Goal: Register for event/course

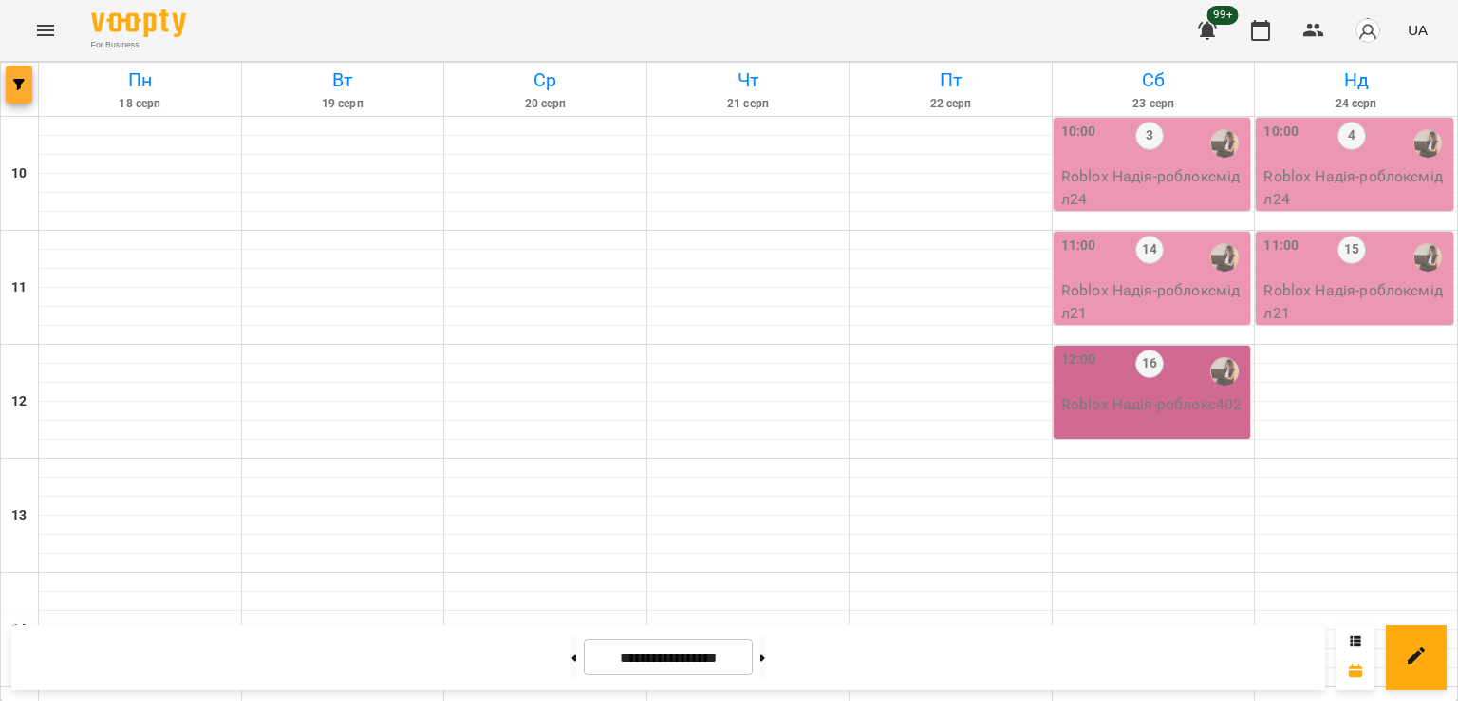
click at [21, 84] on icon "button" at bounding box center [18, 84] width 11 height 11
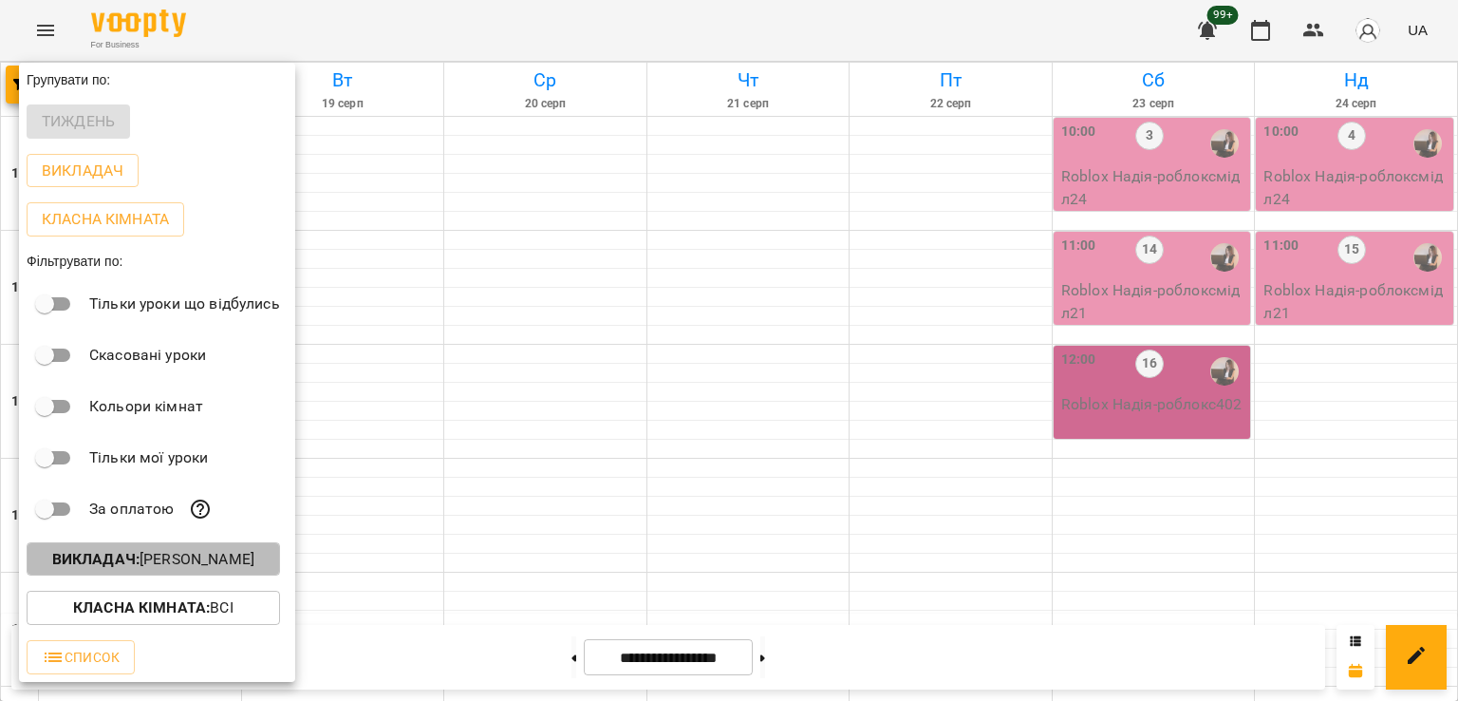
click at [217, 576] on button "Викладач : [PERSON_NAME]" at bounding box center [153, 559] width 253 height 34
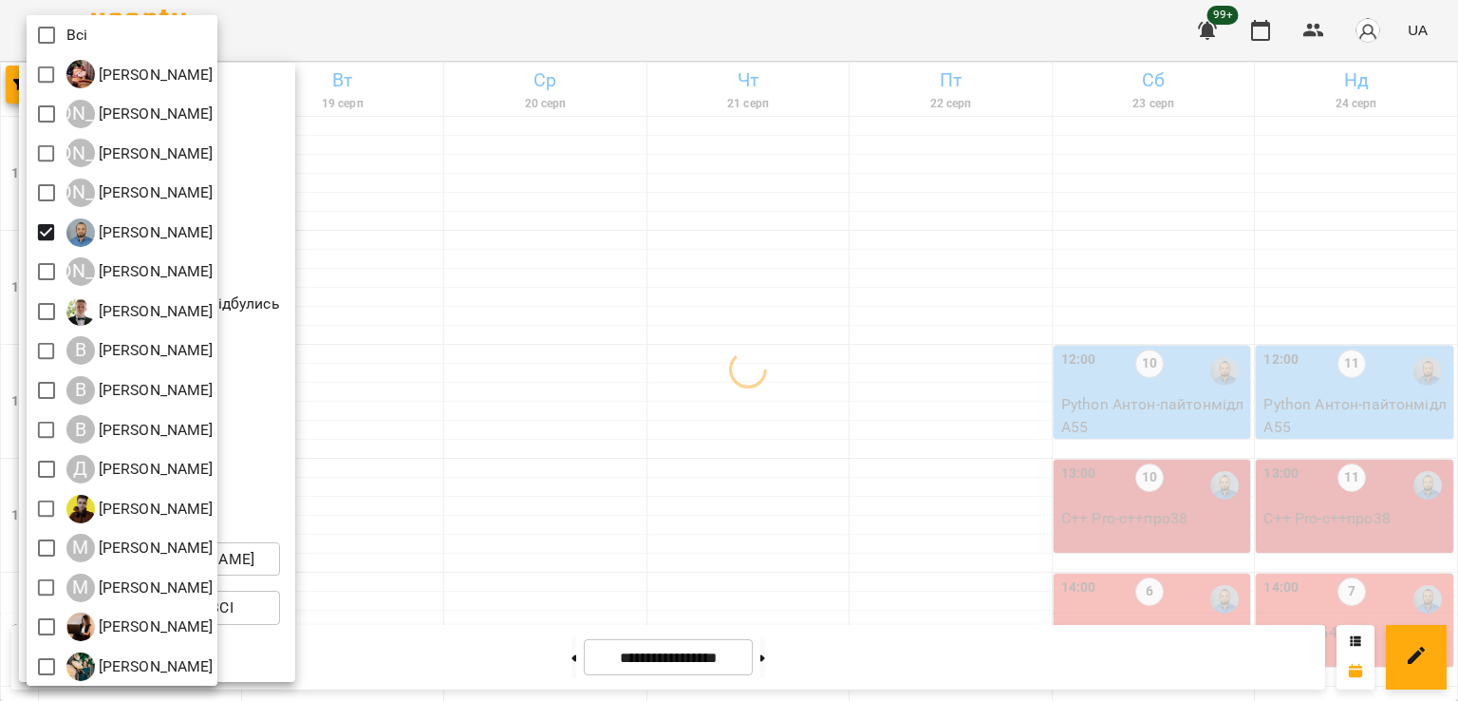
click at [816, 432] on div at bounding box center [729, 350] width 1458 height 701
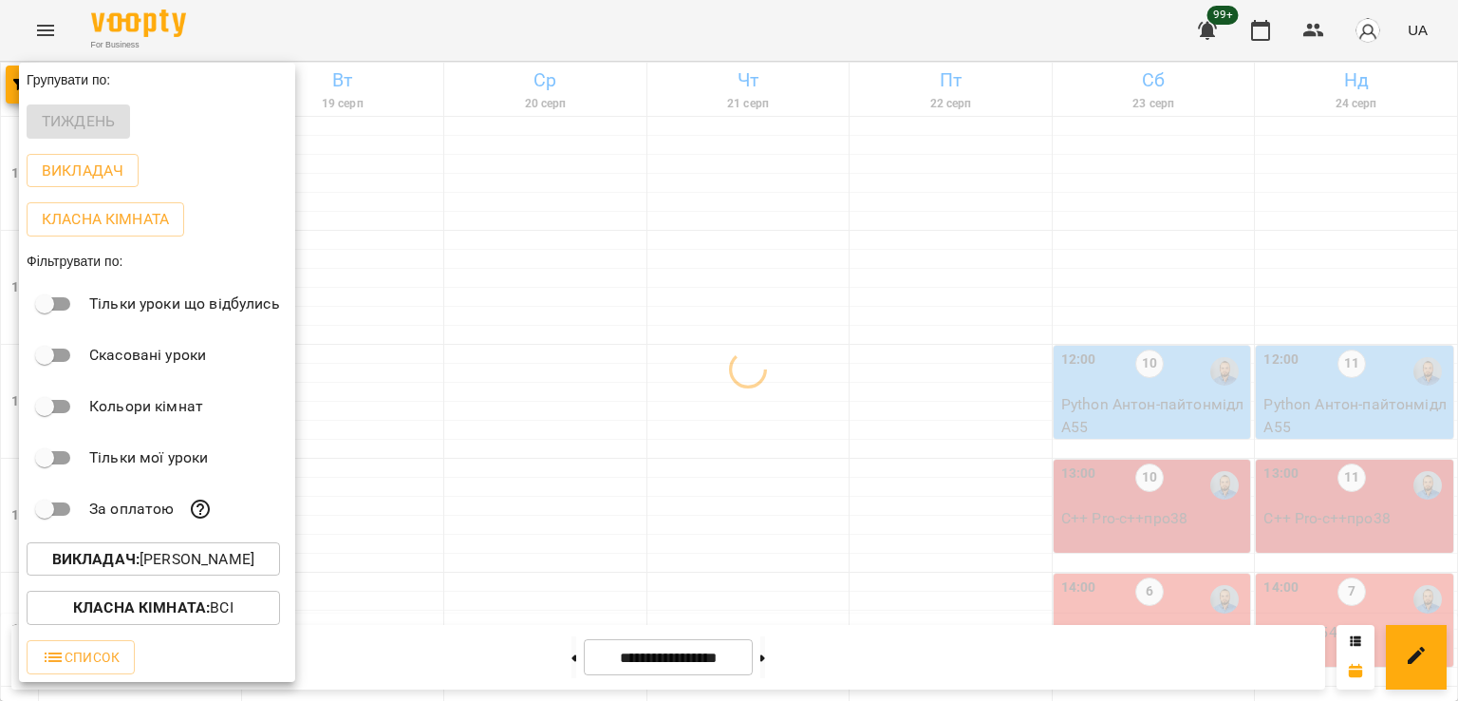
click at [642, 430] on div at bounding box center [729, 350] width 1458 height 701
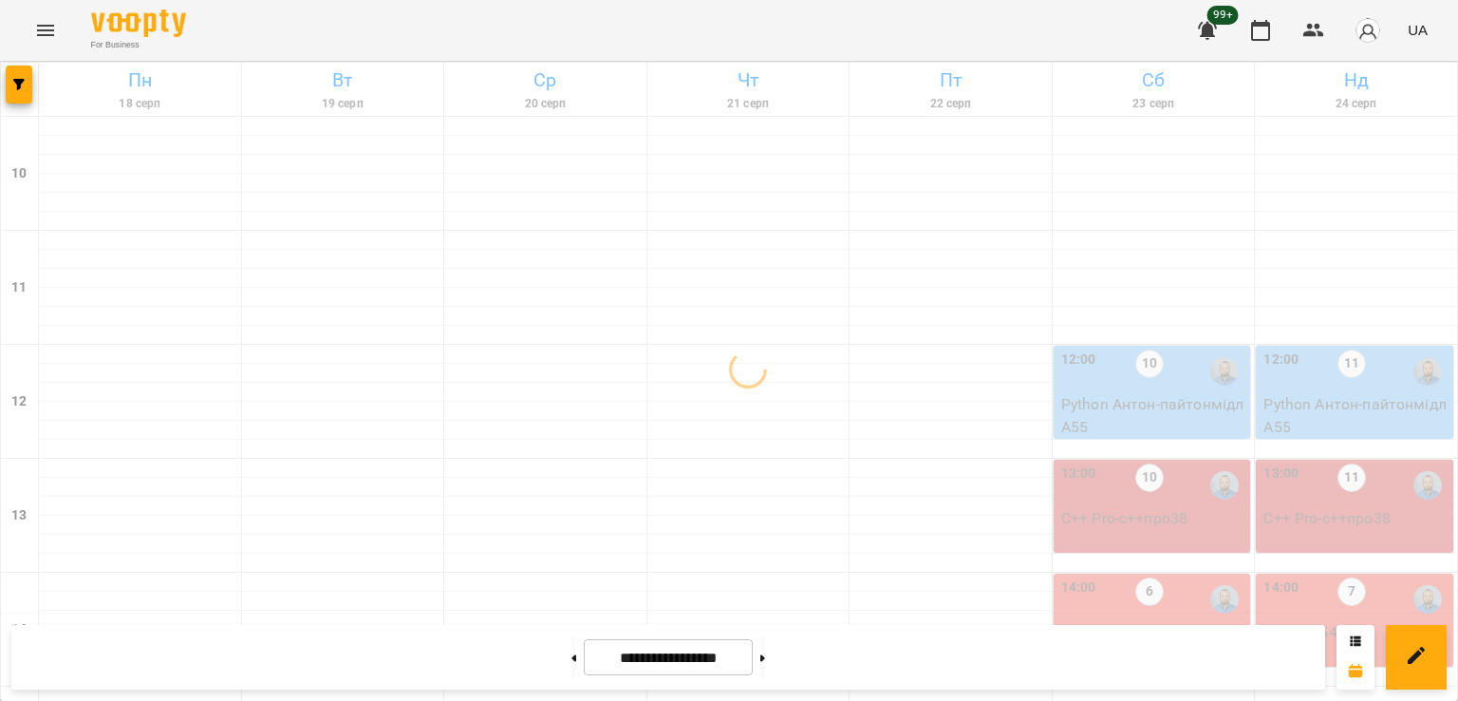
scroll to position [698, 0]
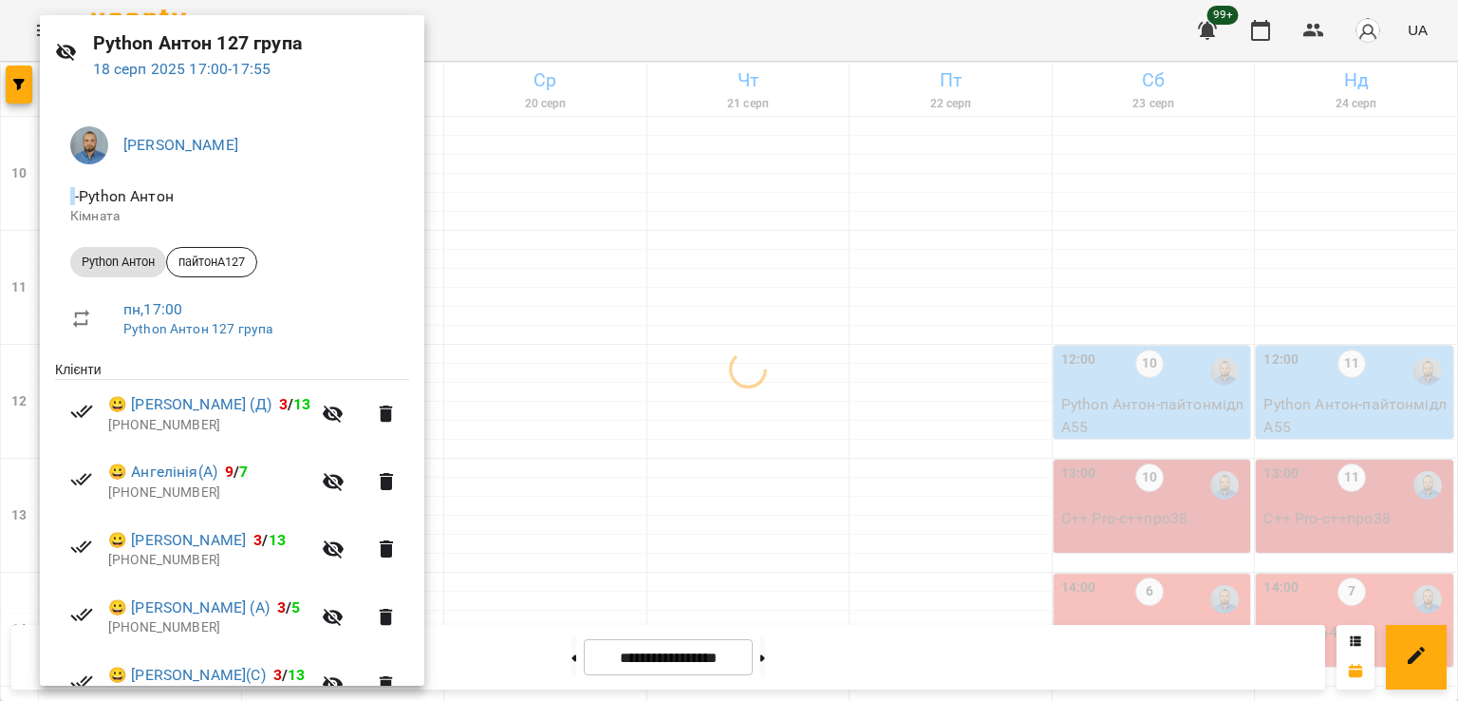
scroll to position [230, 0]
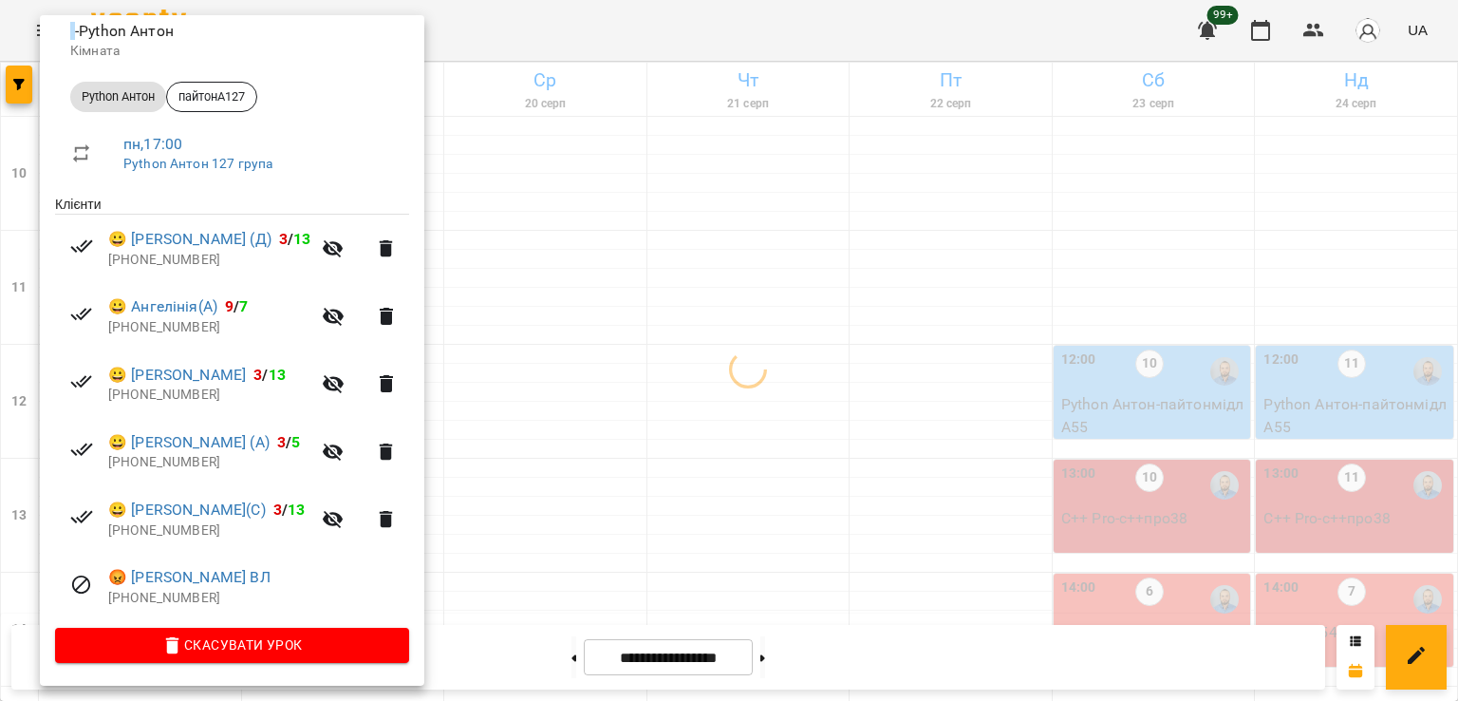
click at [678, 345] on div at bounding box center [729, 350] width 1458 height 701
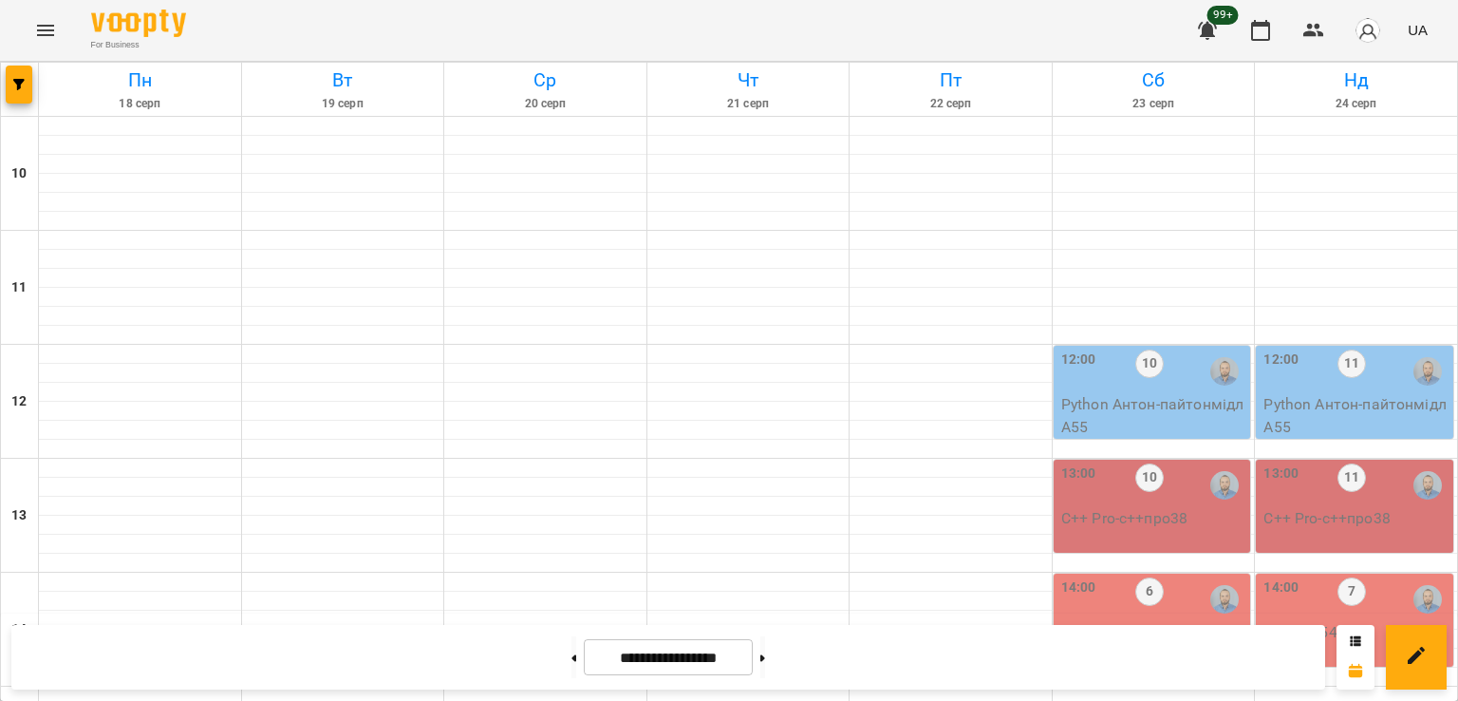
scroll to position [793, 0]
click at [16, 81] on icon "button" at bounding box center [18, 84] width 11 height 11
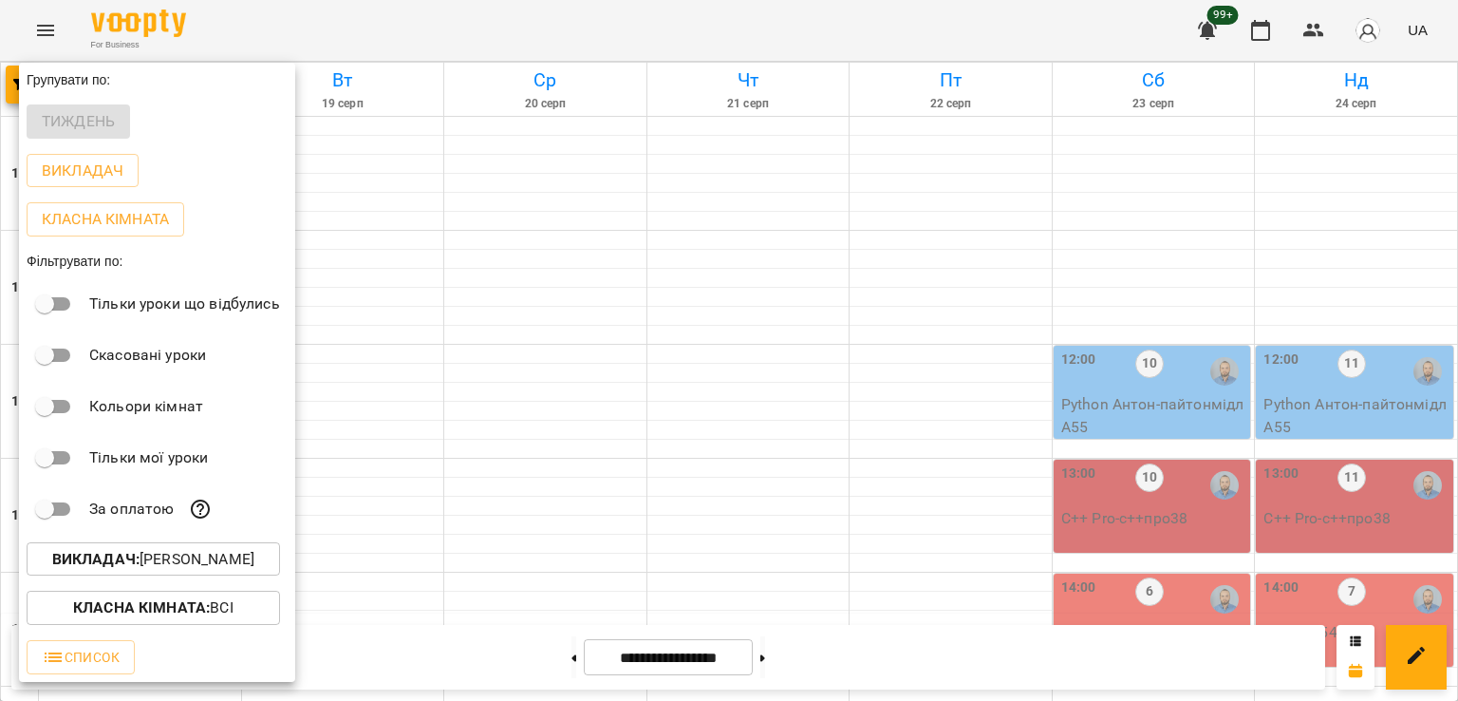
click at [235, 584] on div "Викладач : [PERSON_NAME]" at bounding box center [157, 559] width 276 height 49
click at [222, 559] on p "Викладач : [PERSON_NAME]" at bounding box center [153, 559] width 202 height 23
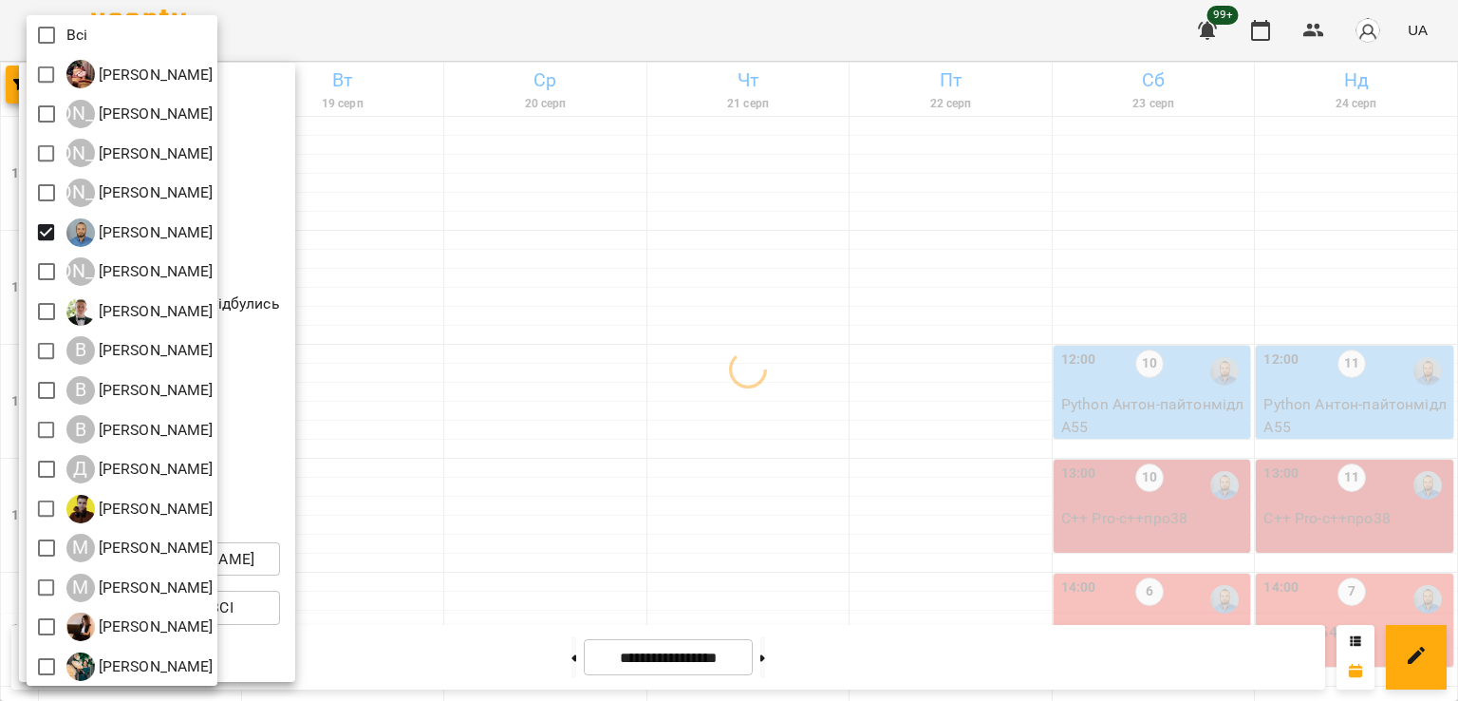
click at [717, 349] on div at bounding box center [729, 350] width 1458 height 701
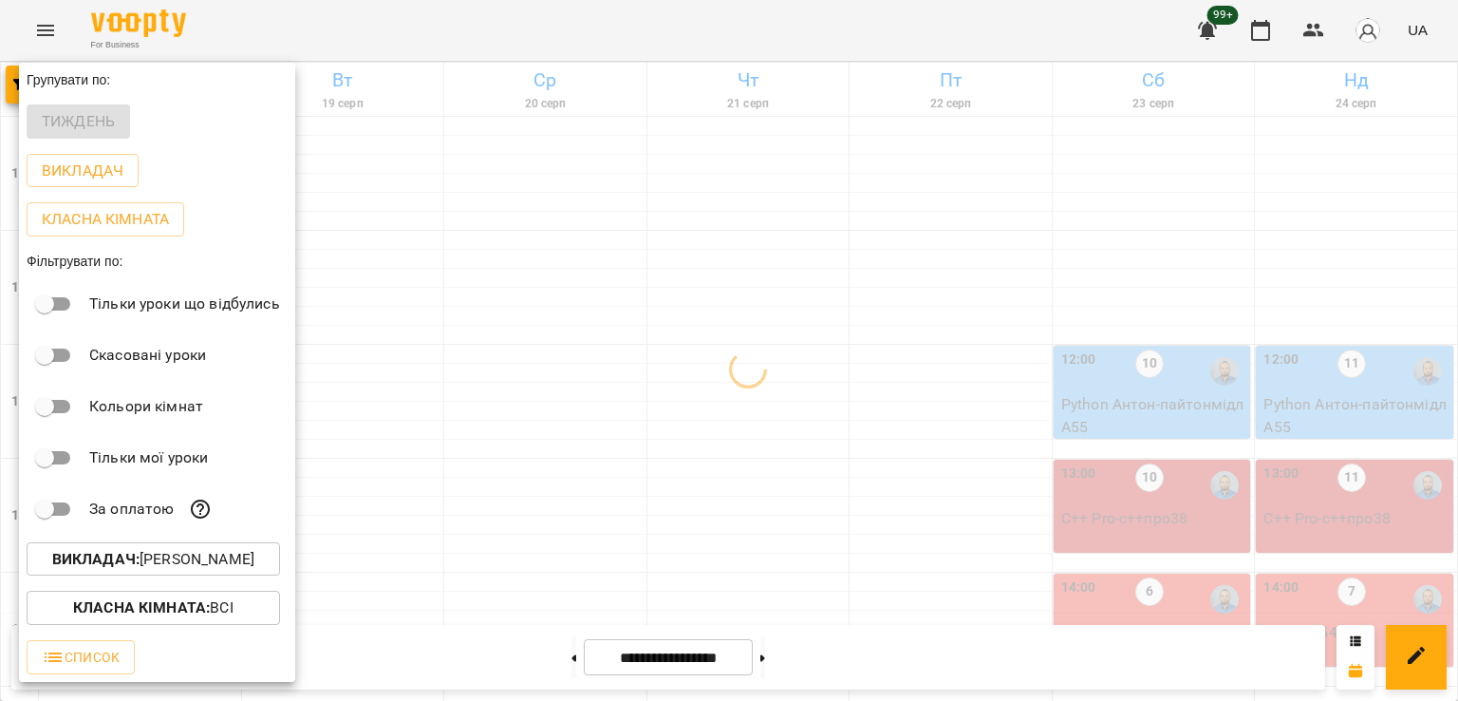
click at [956, 382] on div at bounding box center [729, 350] width 1458 height 701
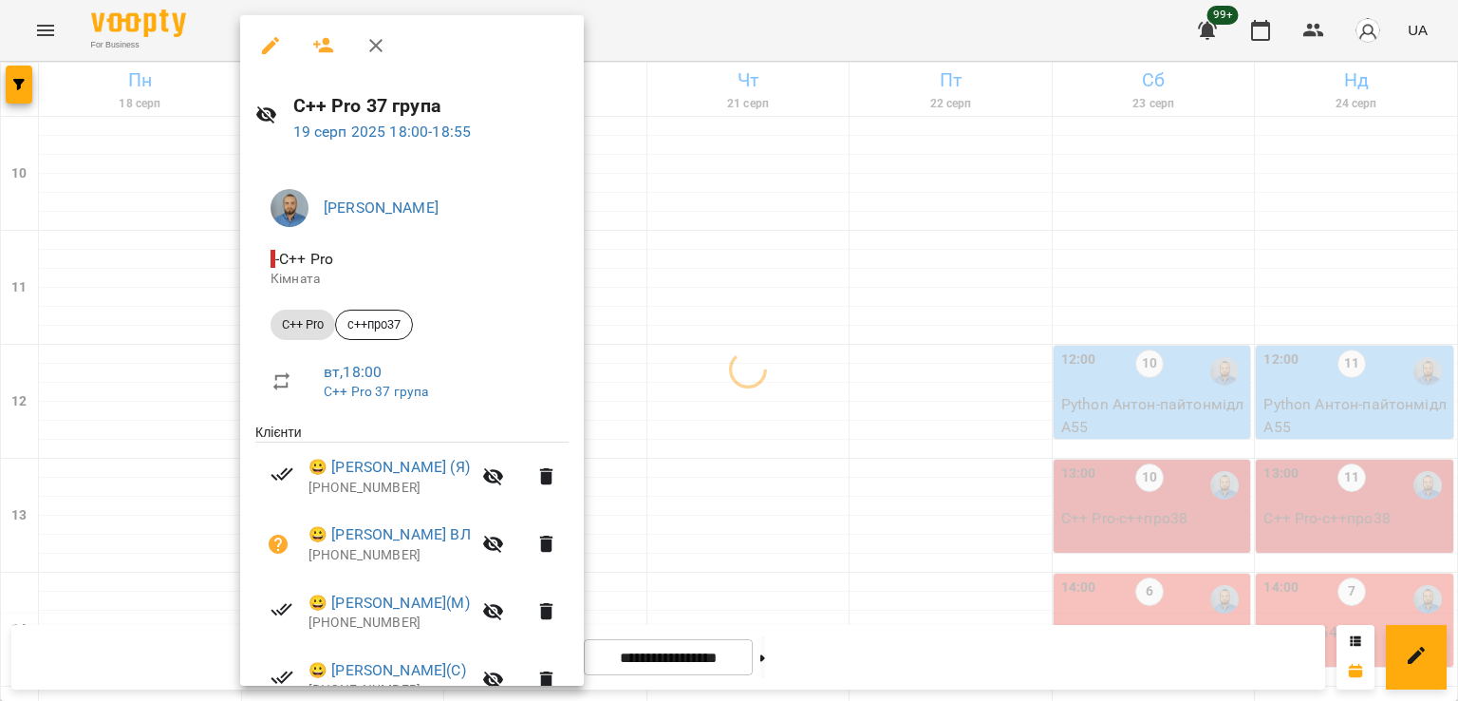
click at [919, 390] on div at bounding box center [729, 350] width 1458 height 701
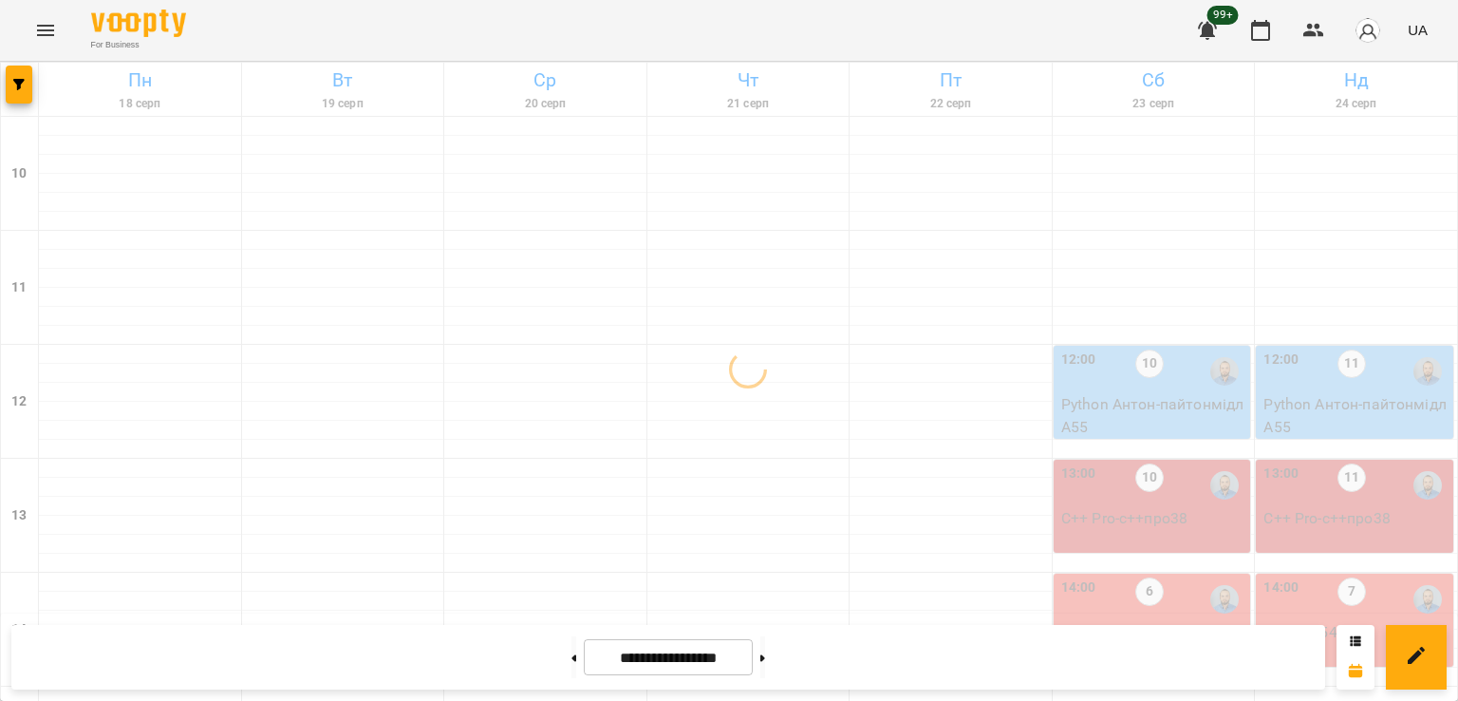
scroll to position [128, 0]
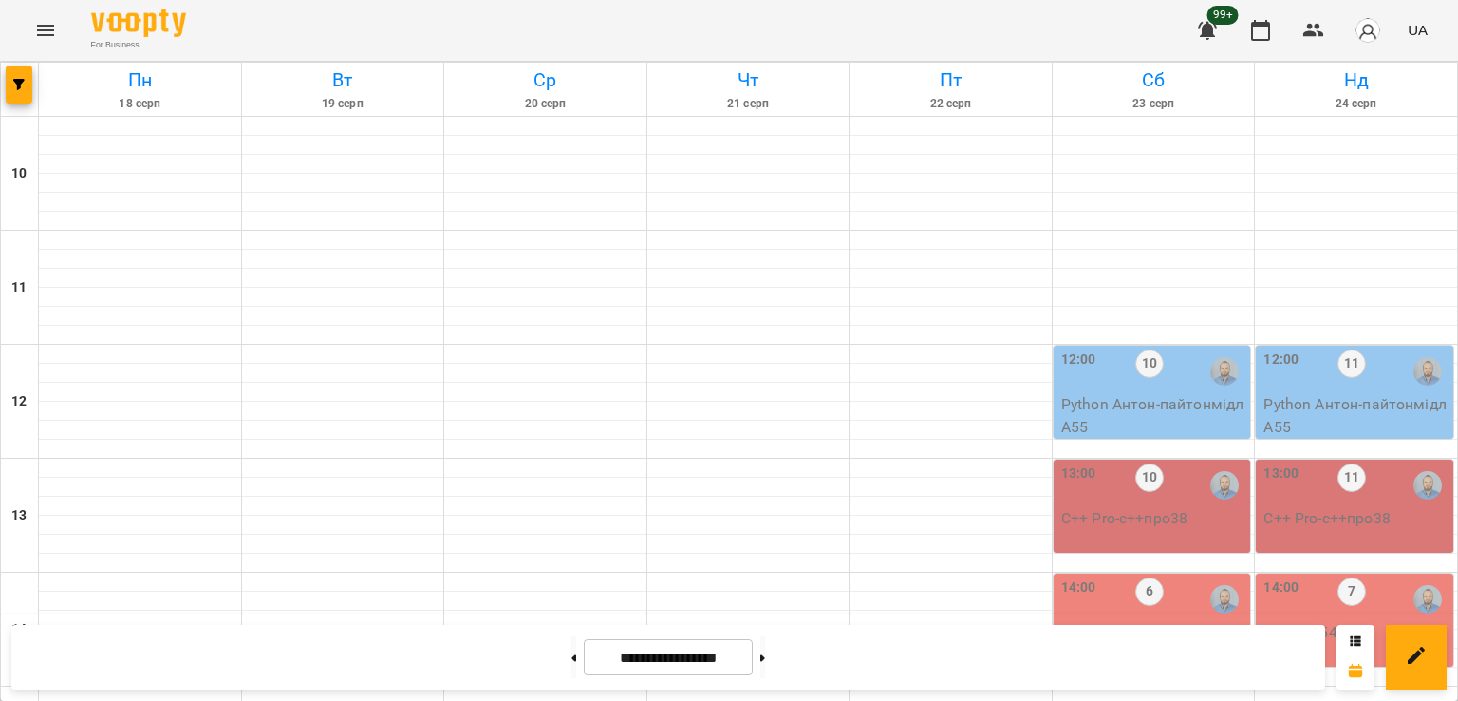
click at [1135, 349] on div "10" at bounding box center [1149, 371] width 28 height 44
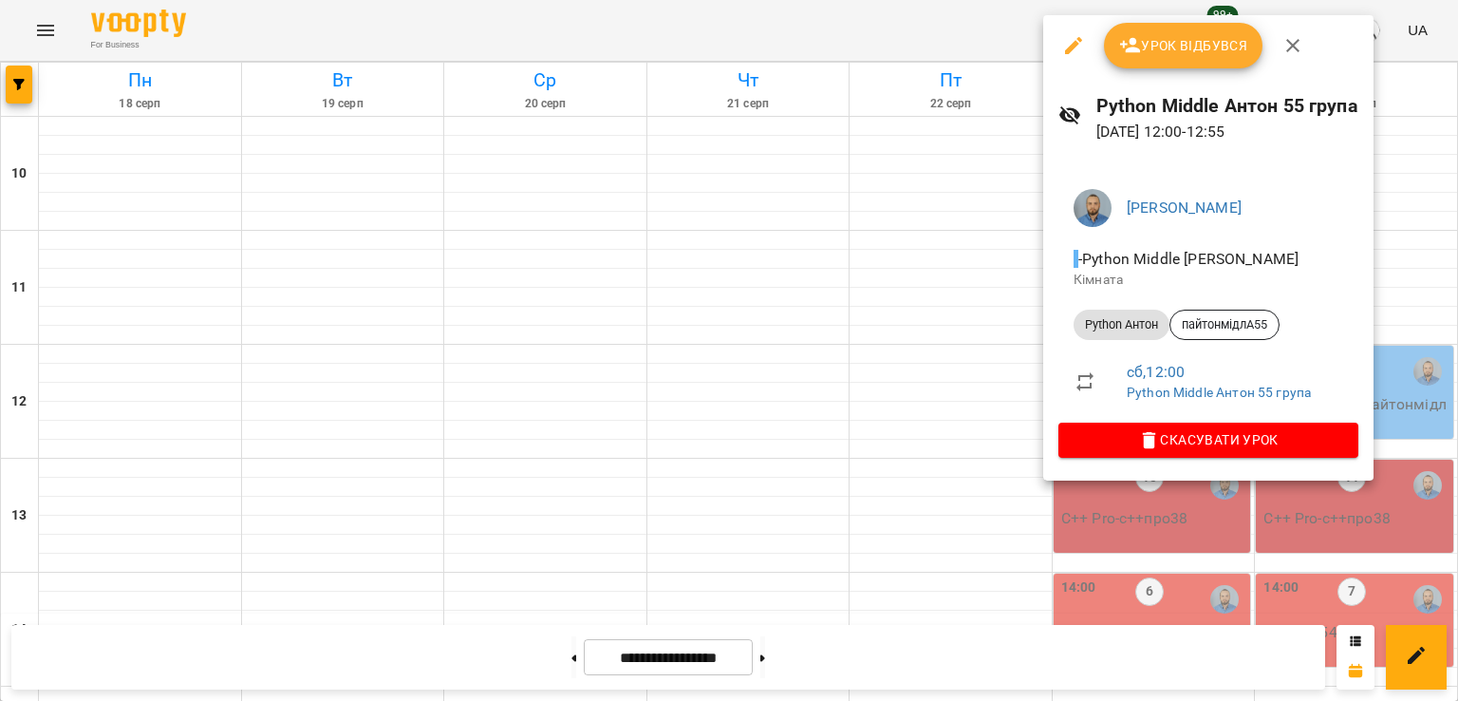
click at [928, 357] on div at bounding box center [729, 350] width 1458 height 701
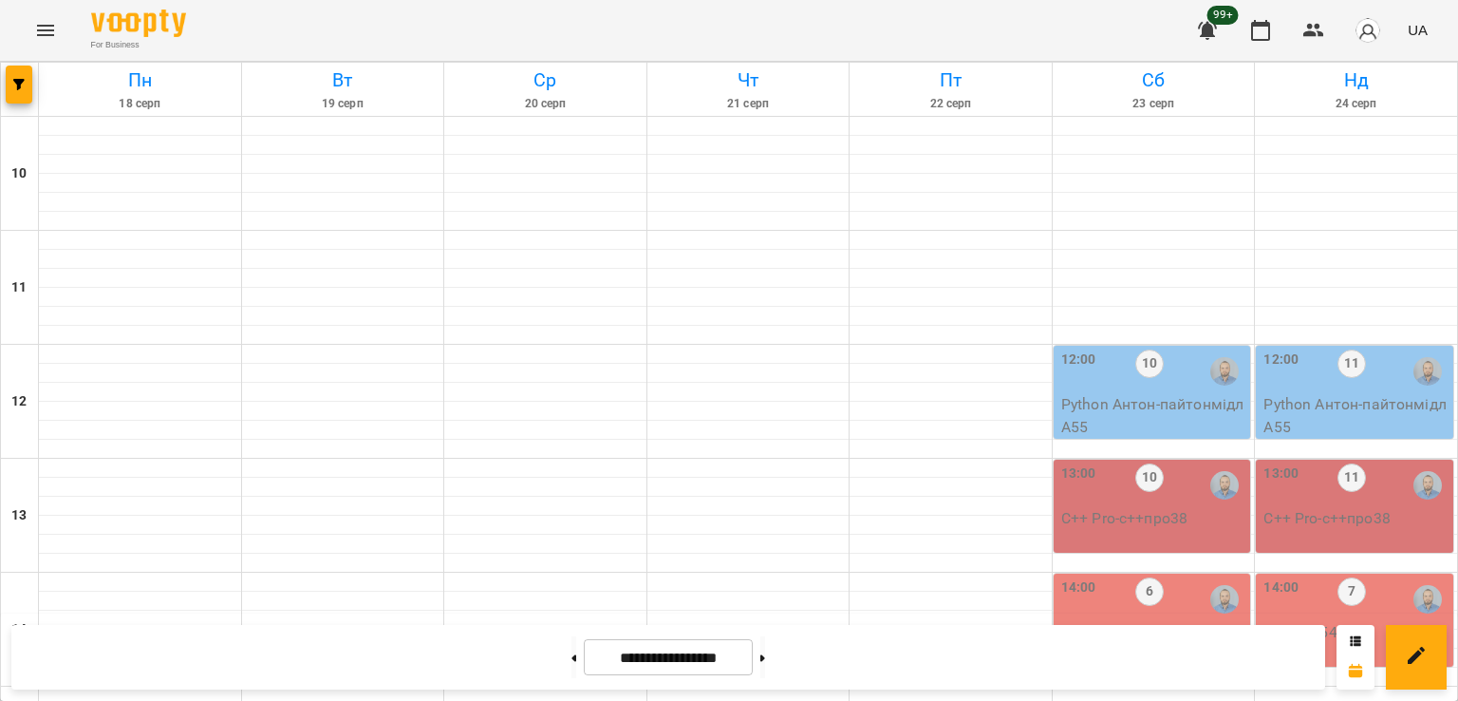
scroll to position [380, 0]
click at [24, 92] on button "button" at bounding box center [19, 85] width 27 height 38
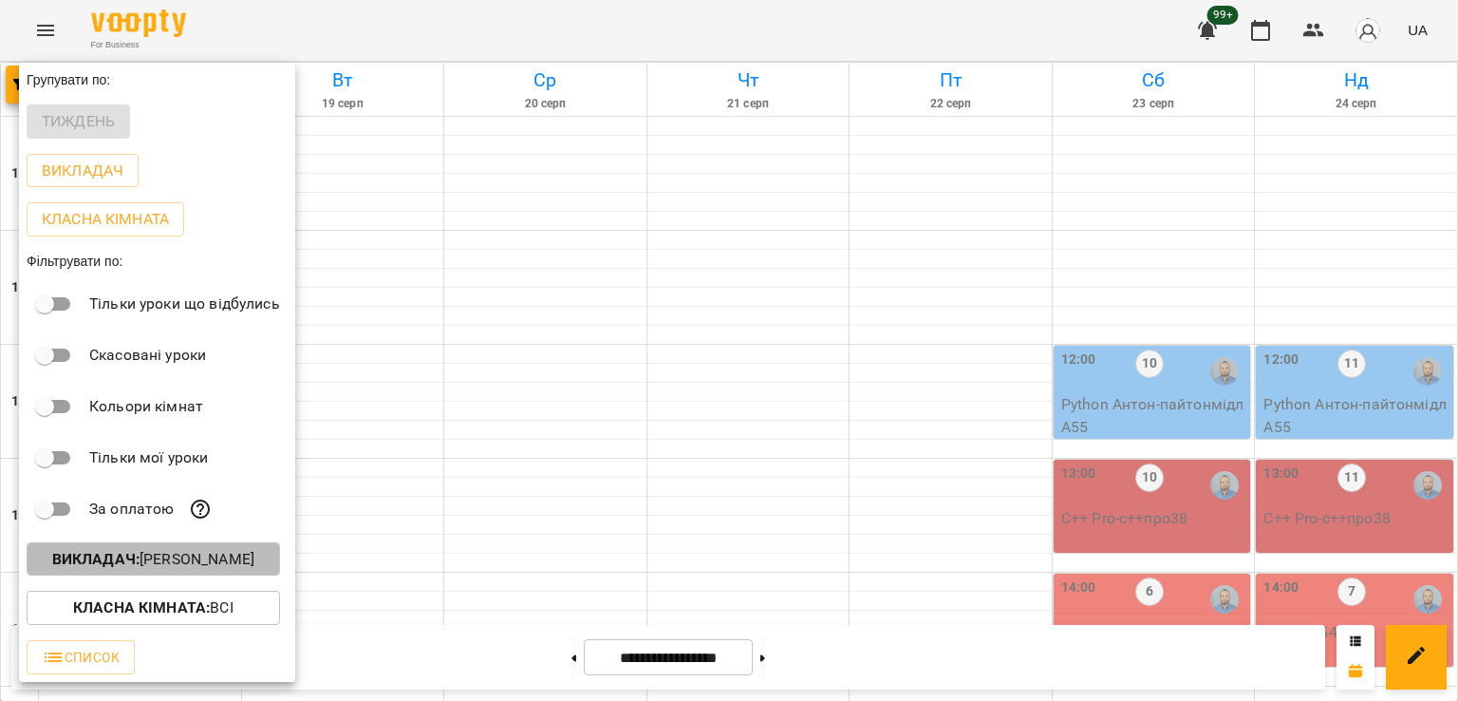
click at [174, 560] on p "Викладач : [PERSON_NAME]" at bounding box center [153, 559] width 202 height 23
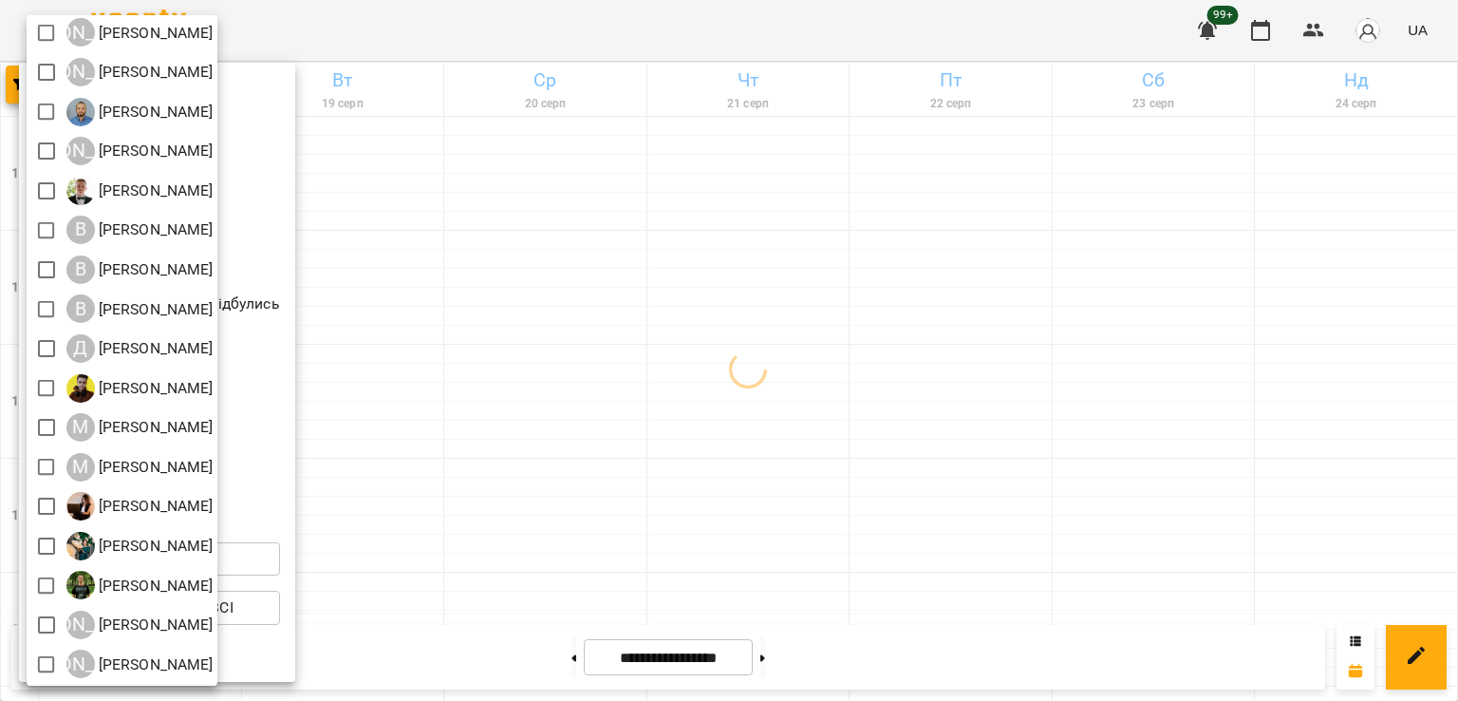
scroll to position [122, 0]
click at [574, 525] on div at bounding box center [729, 350] width 1458 height 701
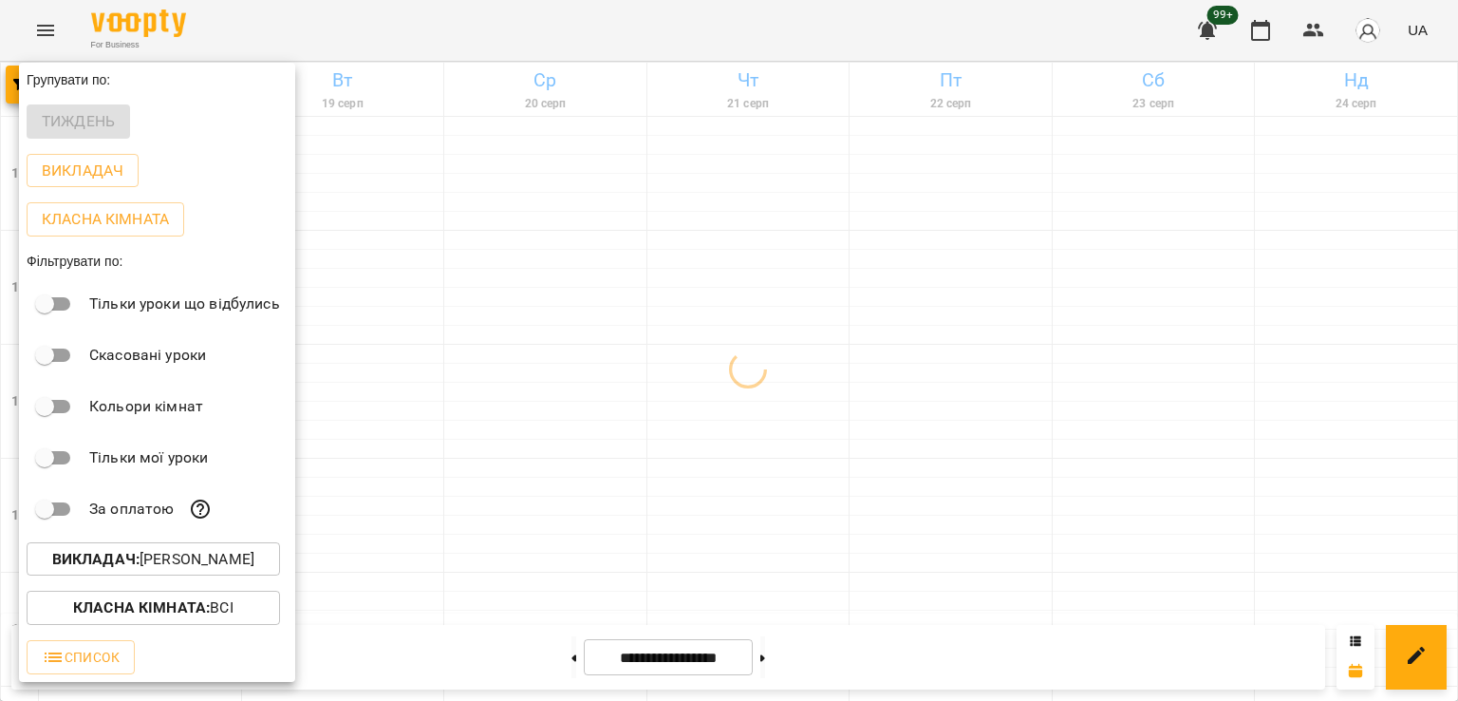
click at [590, 563] on div at bounding box center [729, 350] width 1458 height 701
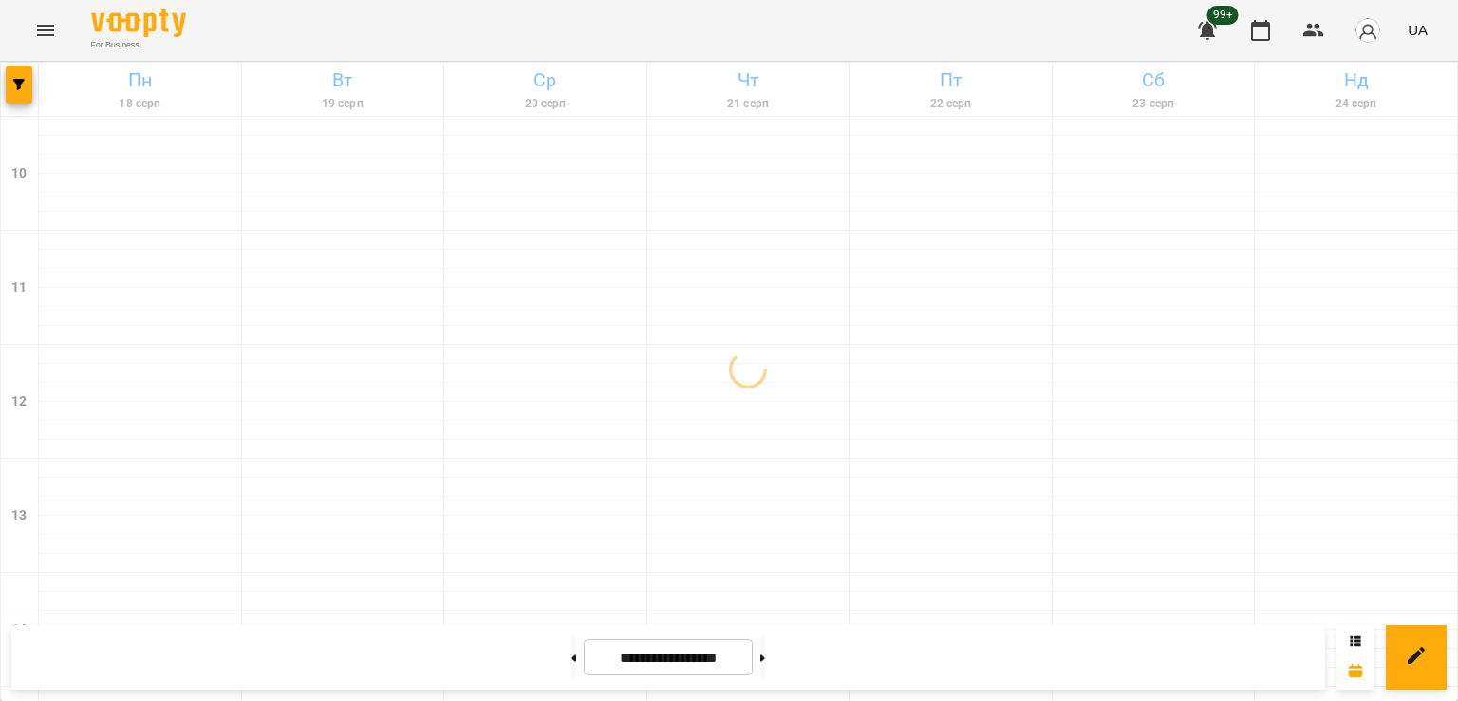
scroll to position [949, 0]
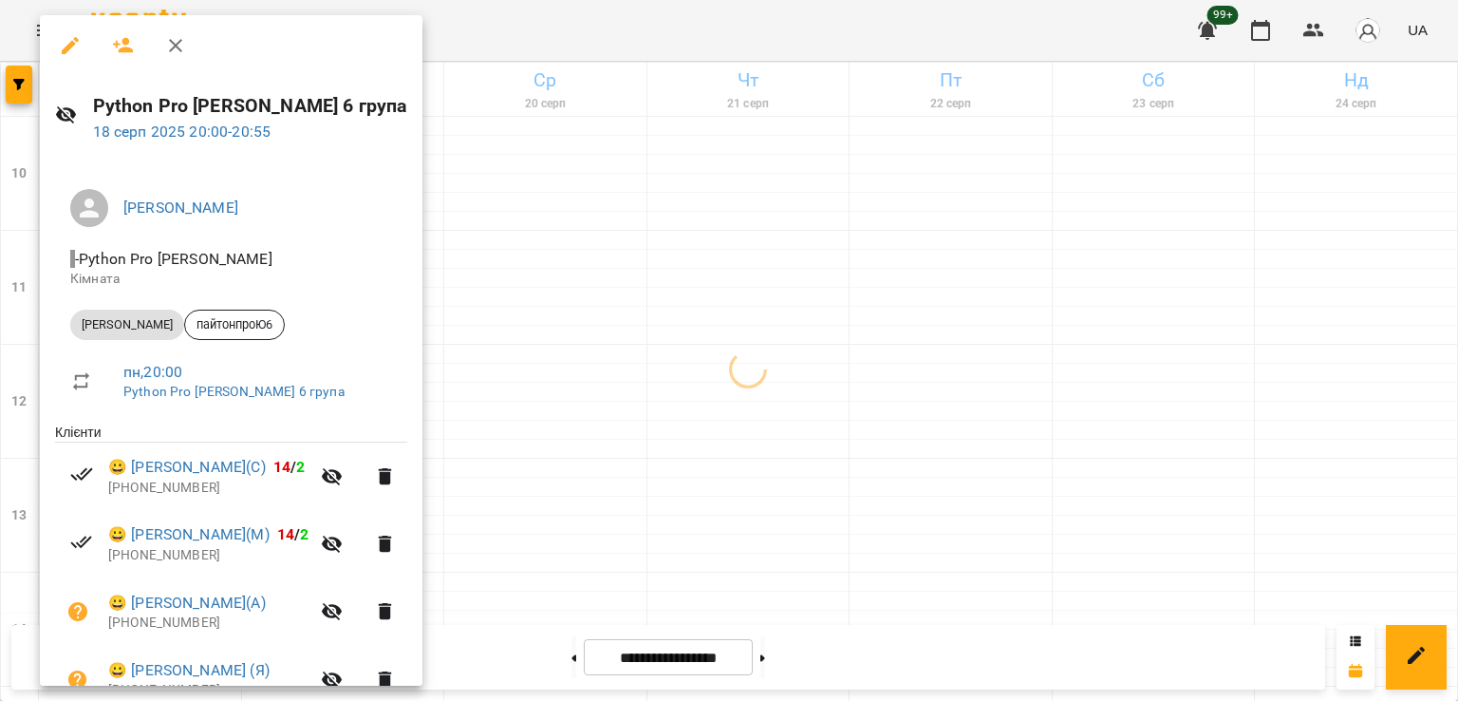
click at [690, 376] on div at bounding box center [729, 350] width 1458 height 701
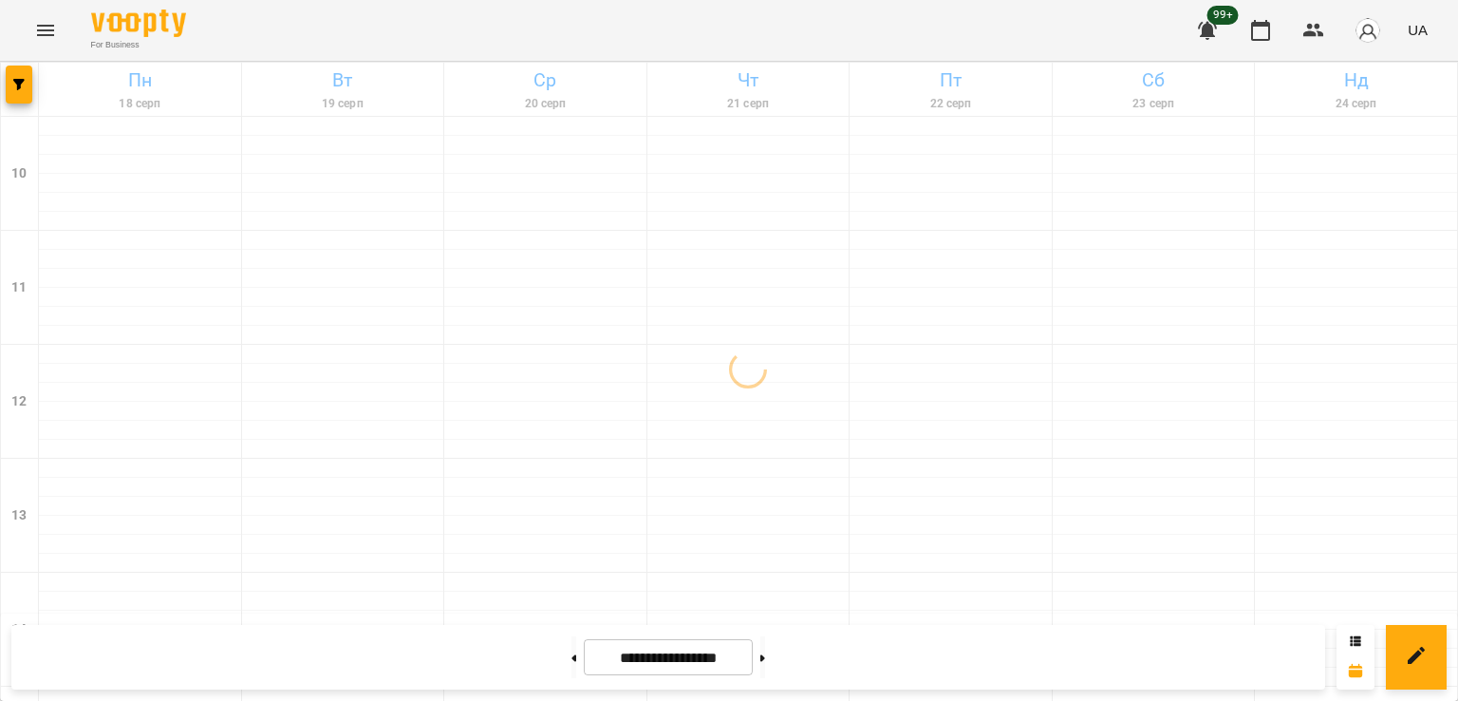
scroll to position [854, 0]
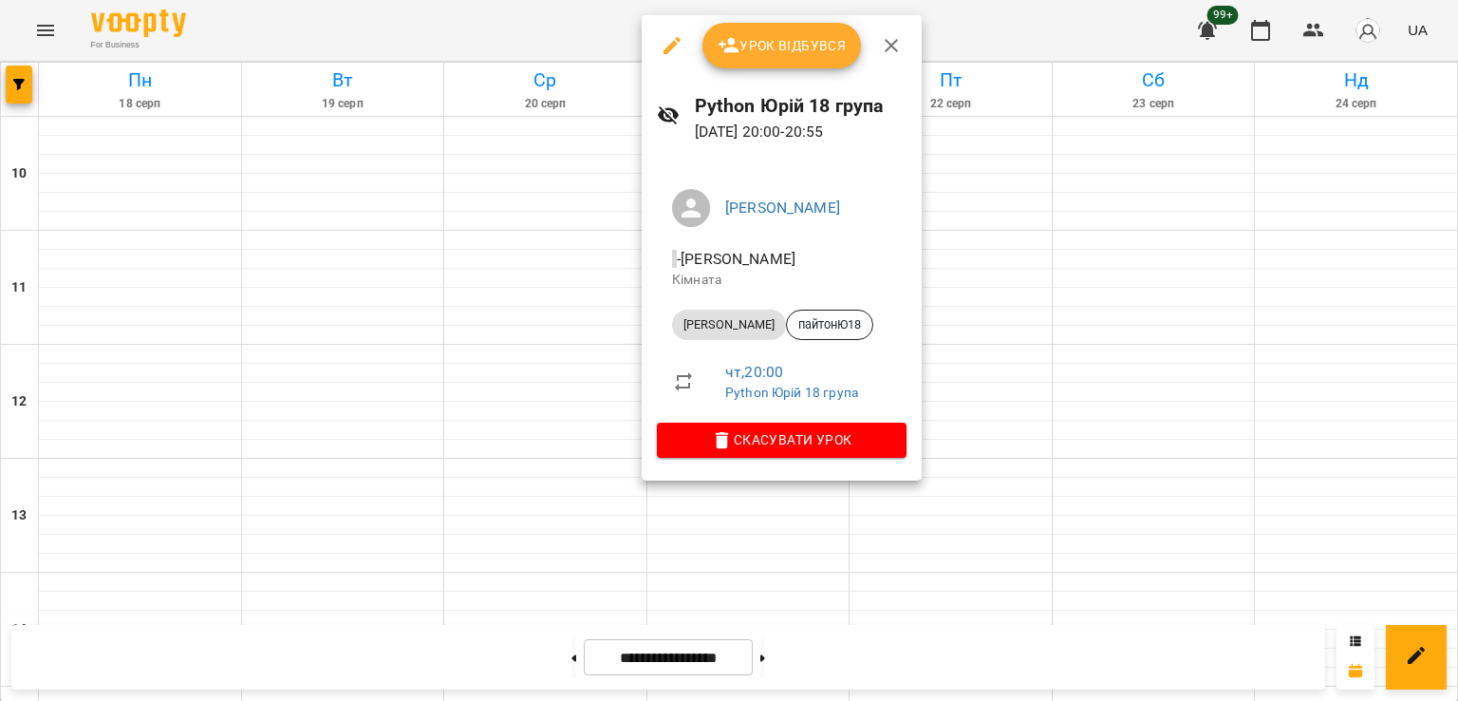
click at [563, 452] on div at bounding box center [729, 350] width 1458 height 701
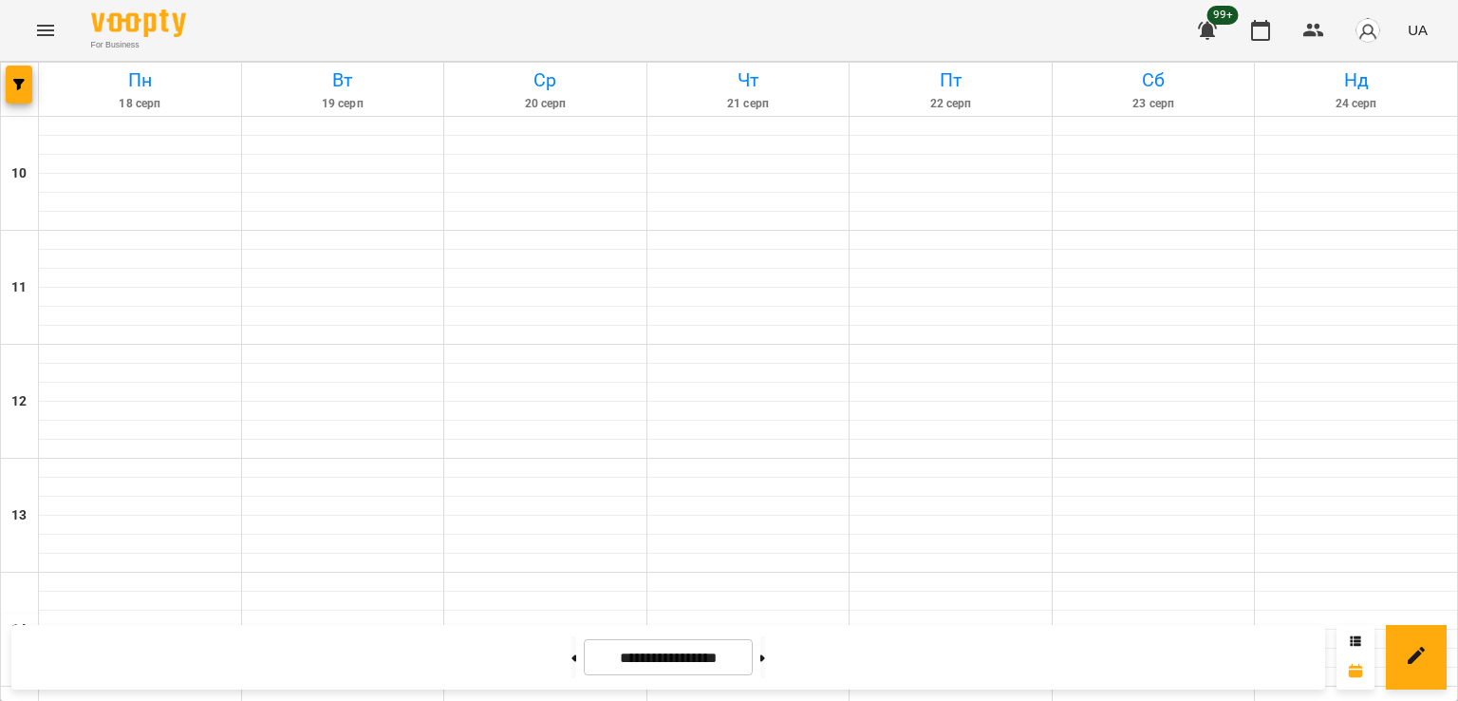
scroll to position [949, 0]
click at [20, 84] on icon "button" at bounding box center [18, 84] width 11 height 11
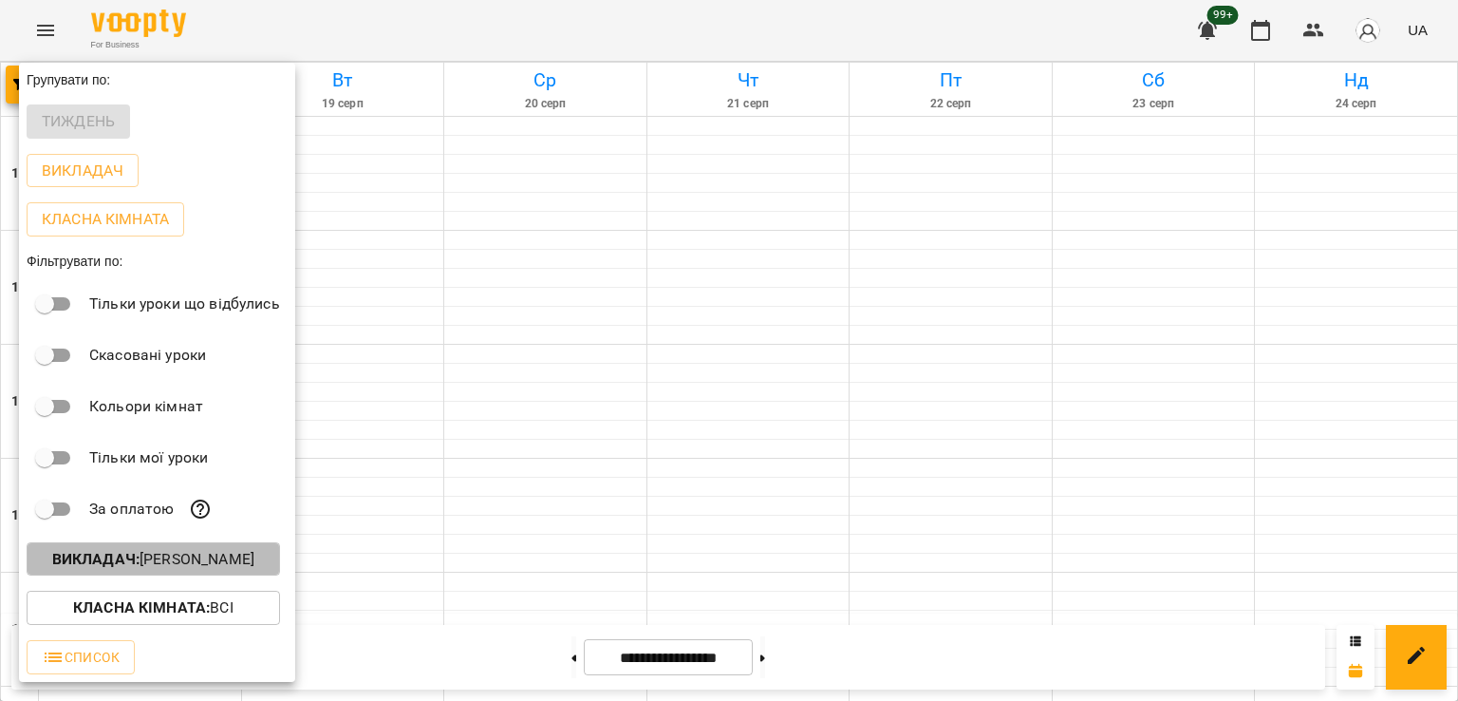
click at [231, 571] on p "Викладач : [PERSON_NAME]" at bounding box center [153, 559] width 202 height 23
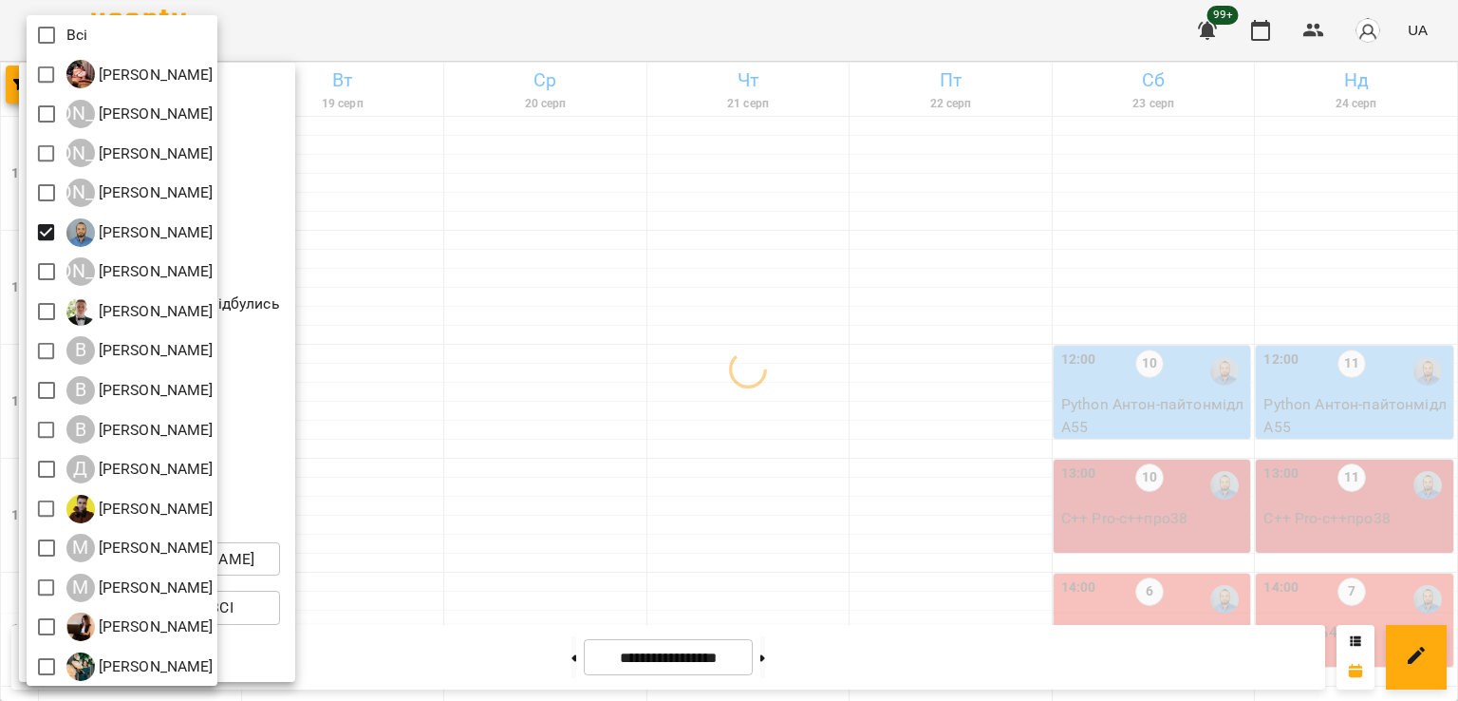
drag, startPoint x: 722, startPoint y: 373, endPoint x: 728, endPoint y: 400, distance: 27.2
click at [722, 375] on div at bounding box center [729, 350] width 1458 height 701
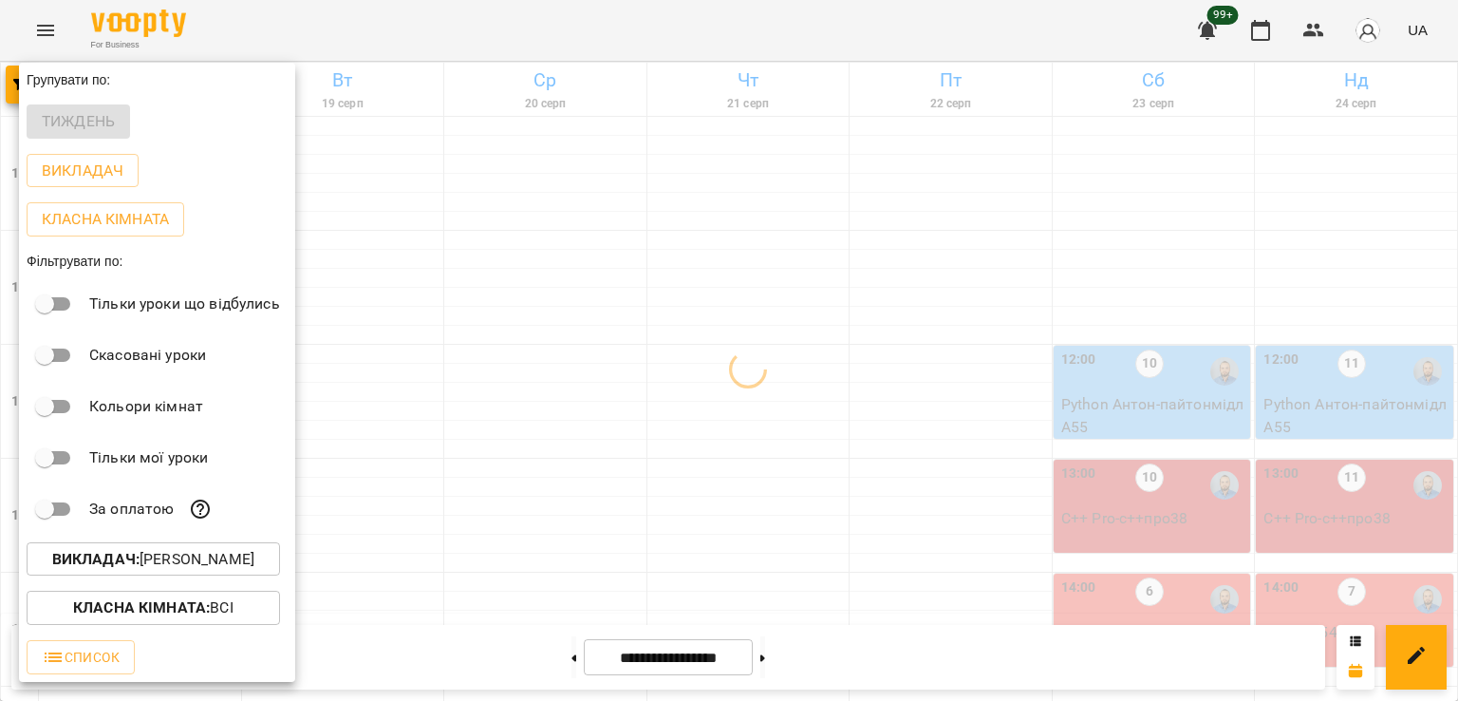
click at [570, 411] on div at bounding box center [729, 350] width 1458 height 701
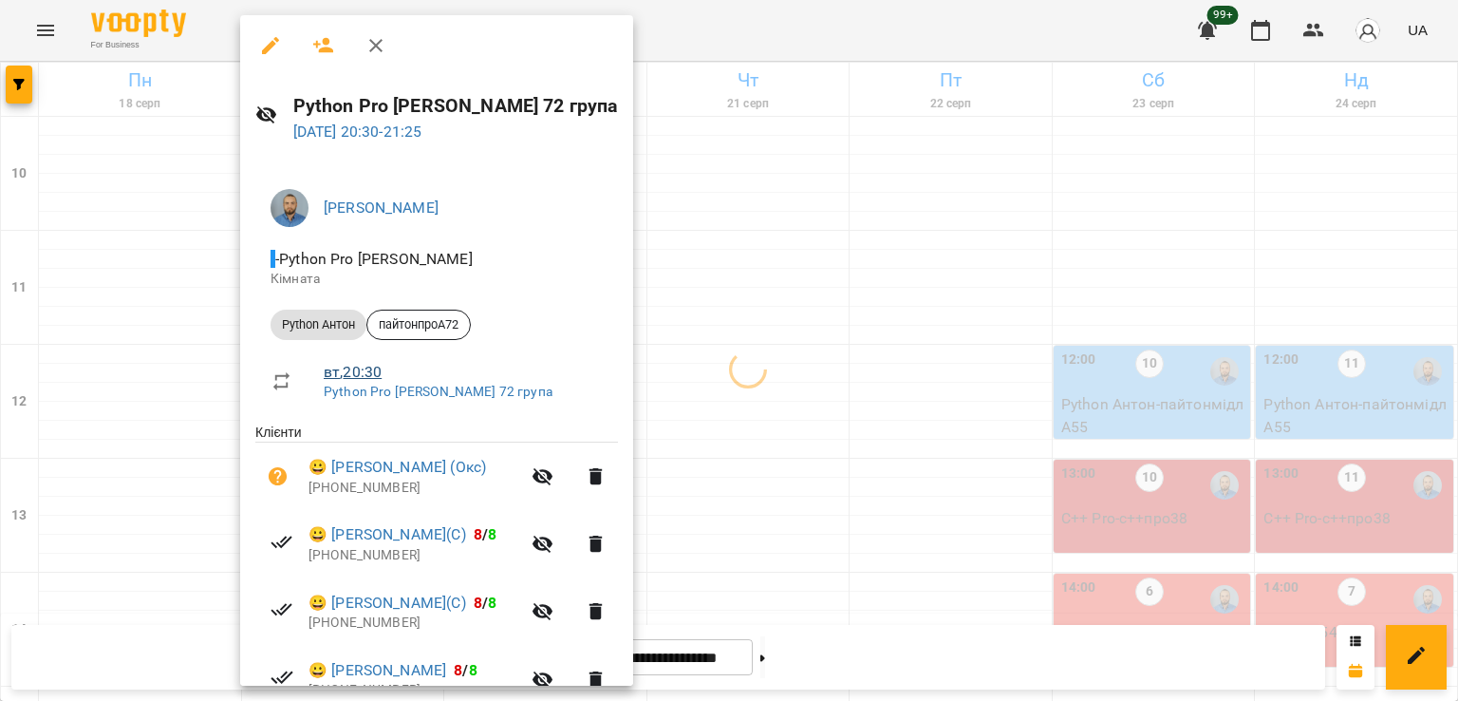
scroll to position [230, 0]
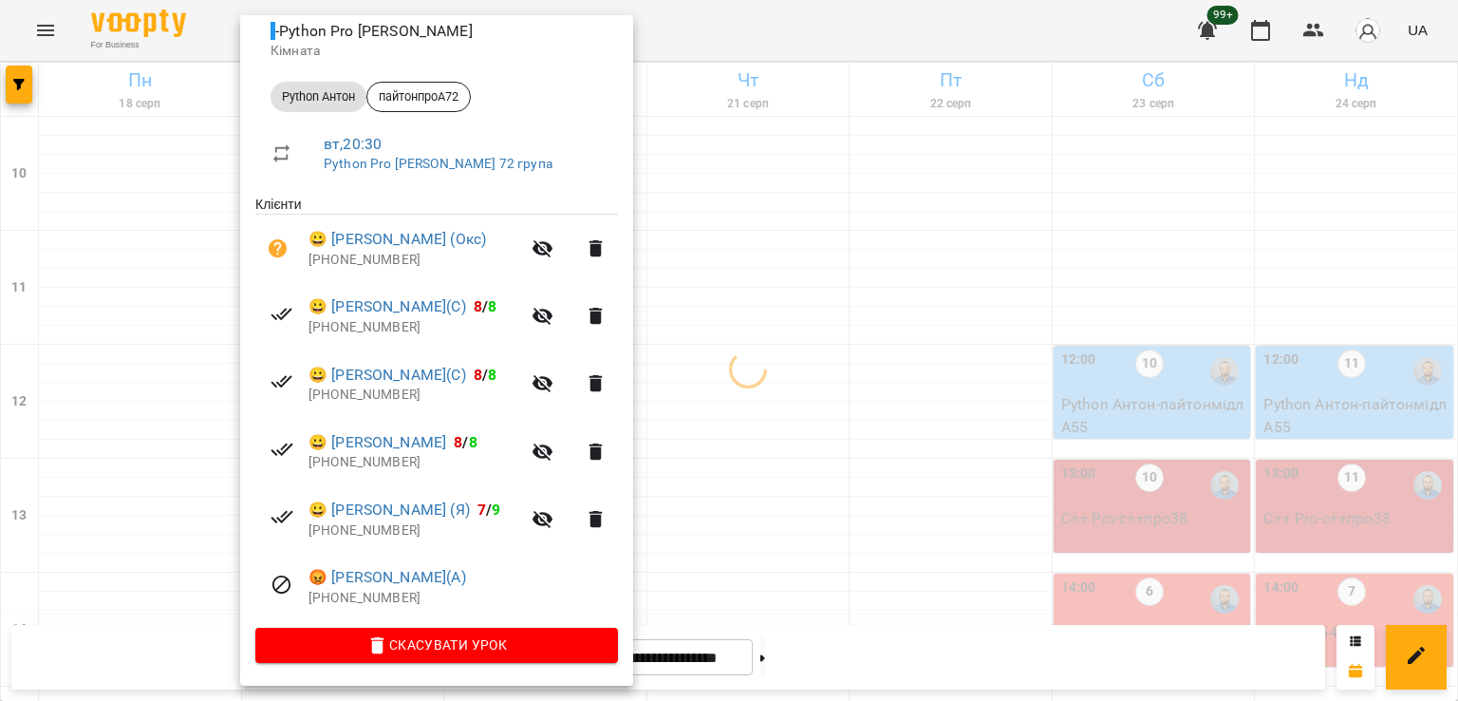
click at [801, 425] on div at bounding box center [729, 350] width 1458 height 701
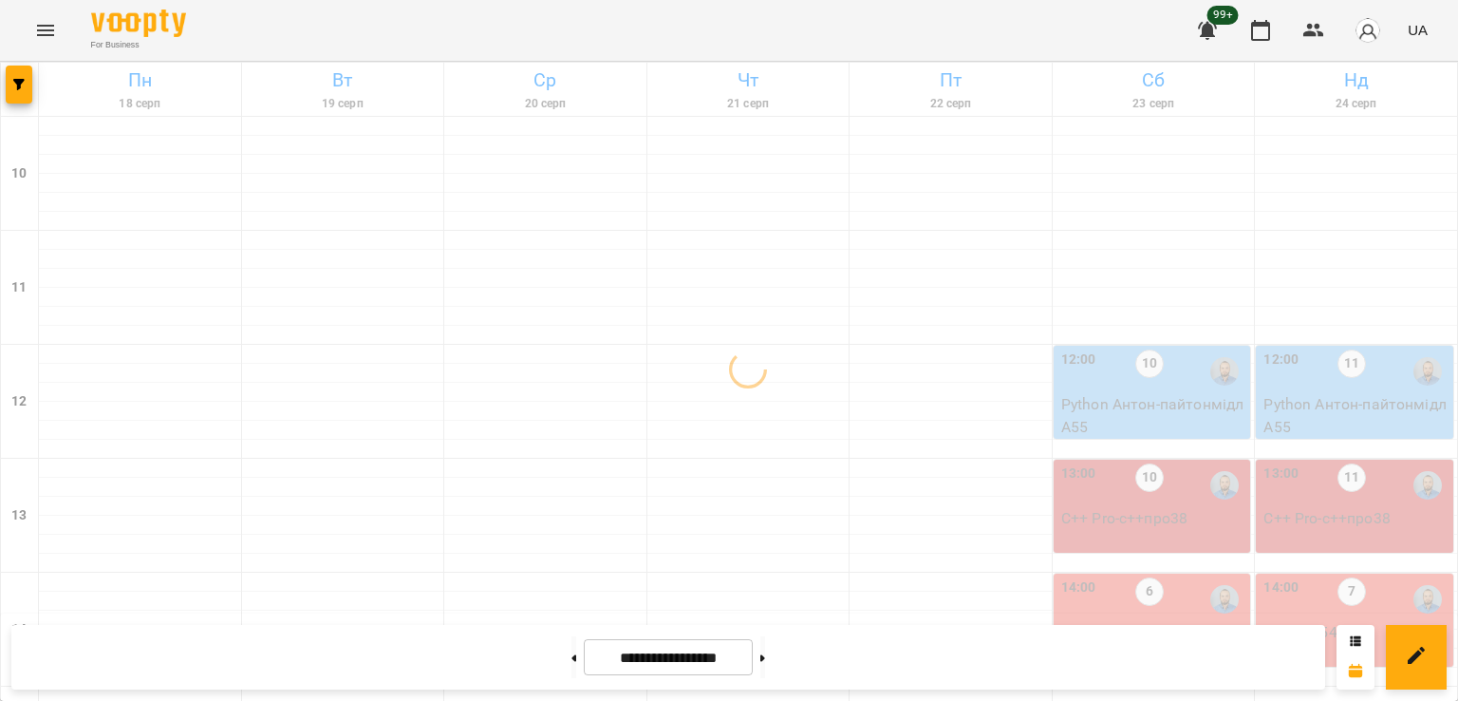
scroll to position [665, 0]
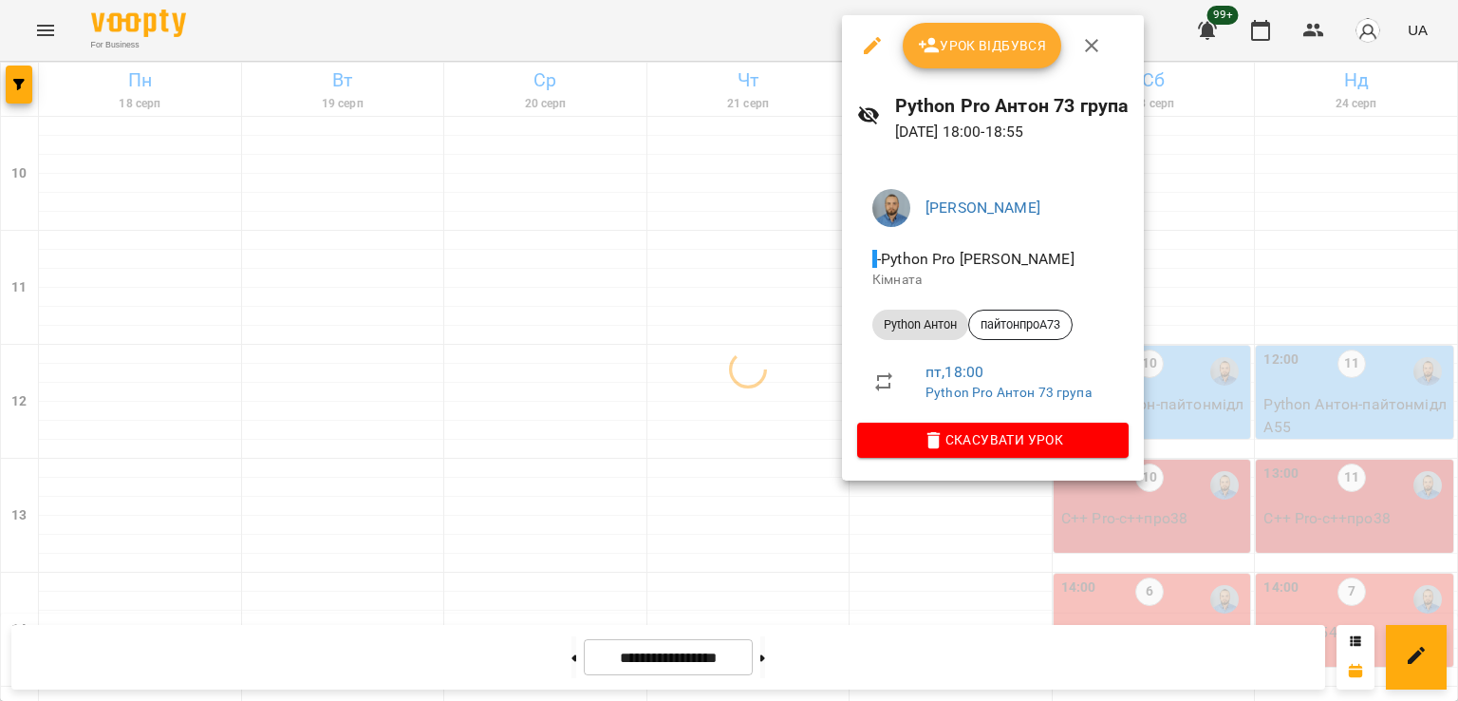
click at [637, 406] on div at bounding box center [729, 350] width 1458 height 701
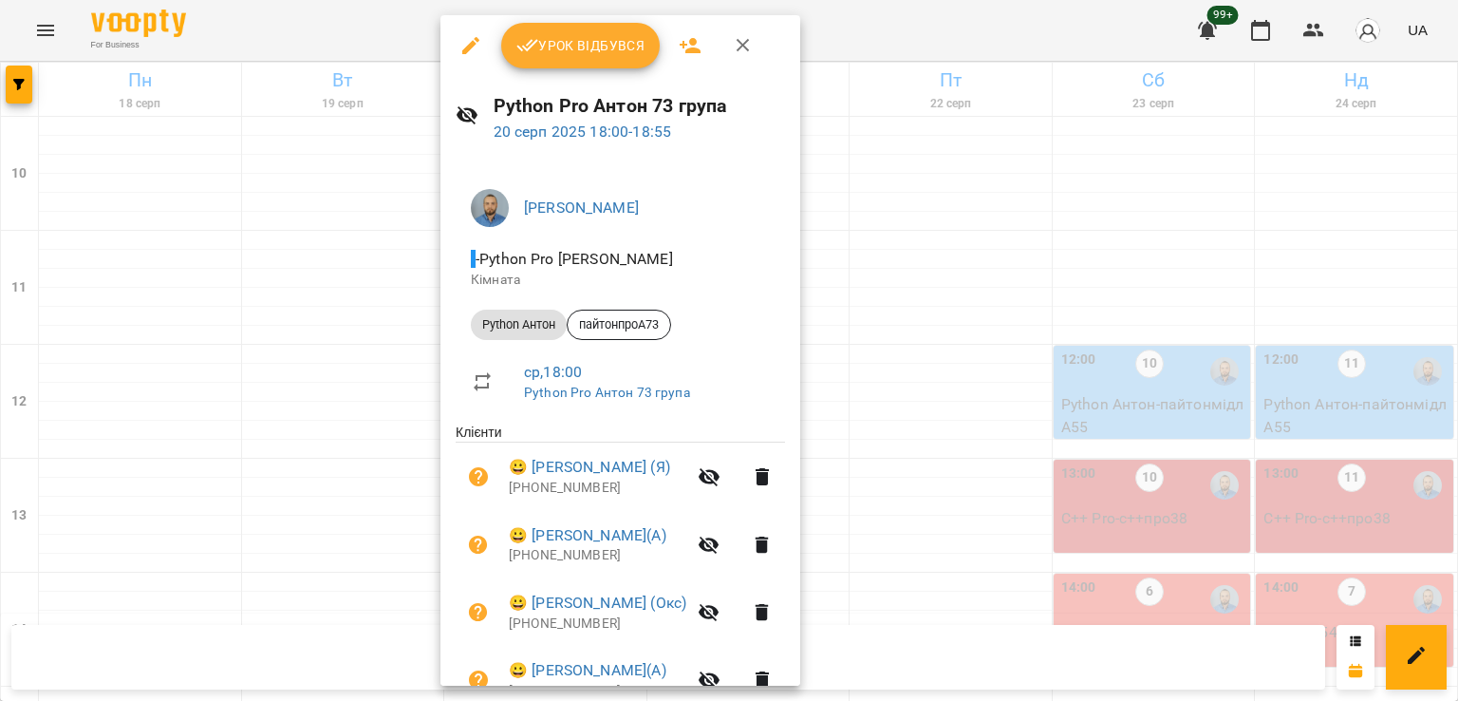
click at [104, 391] on div at bounding box center [729, 350] width 1458 height 701
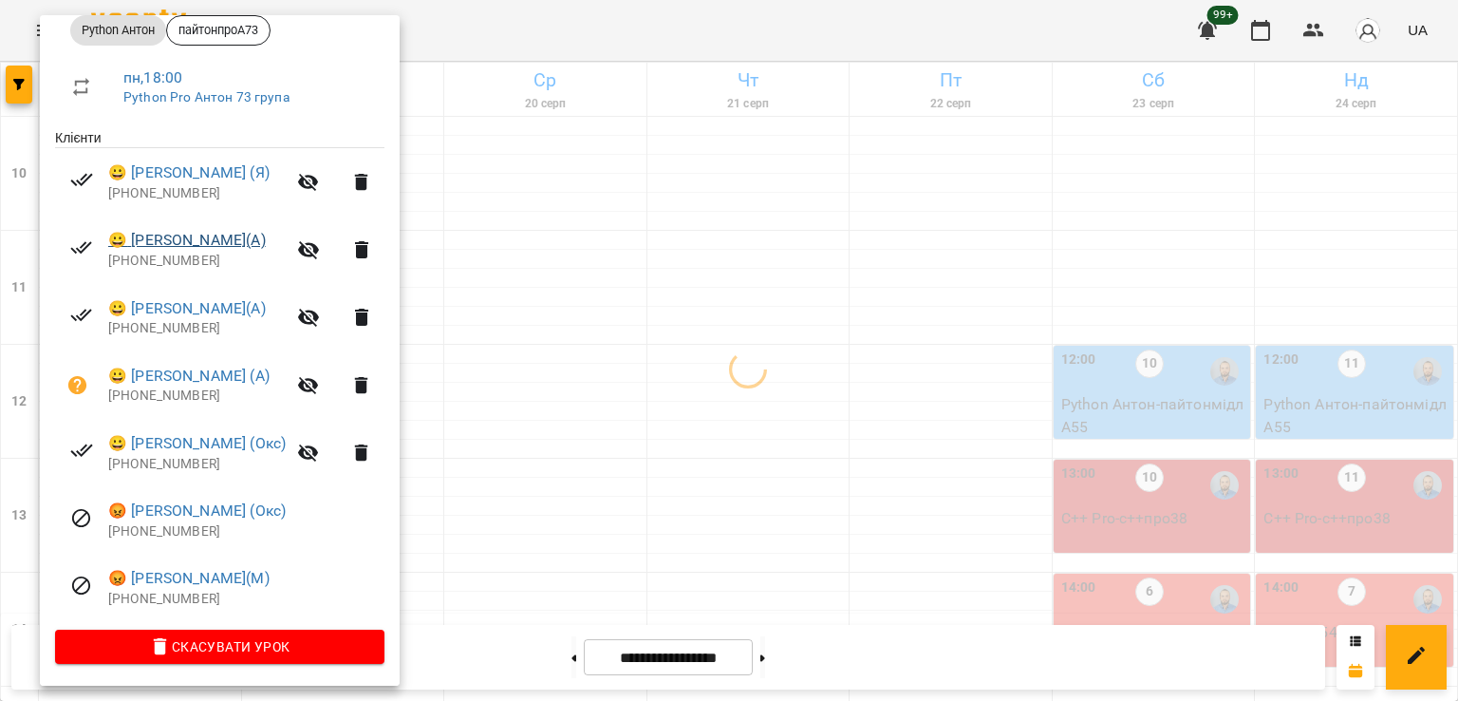
scroll to position [297, 0]
click at [709, 426] on div at bounding box center [729, 350] width 1458 height 701
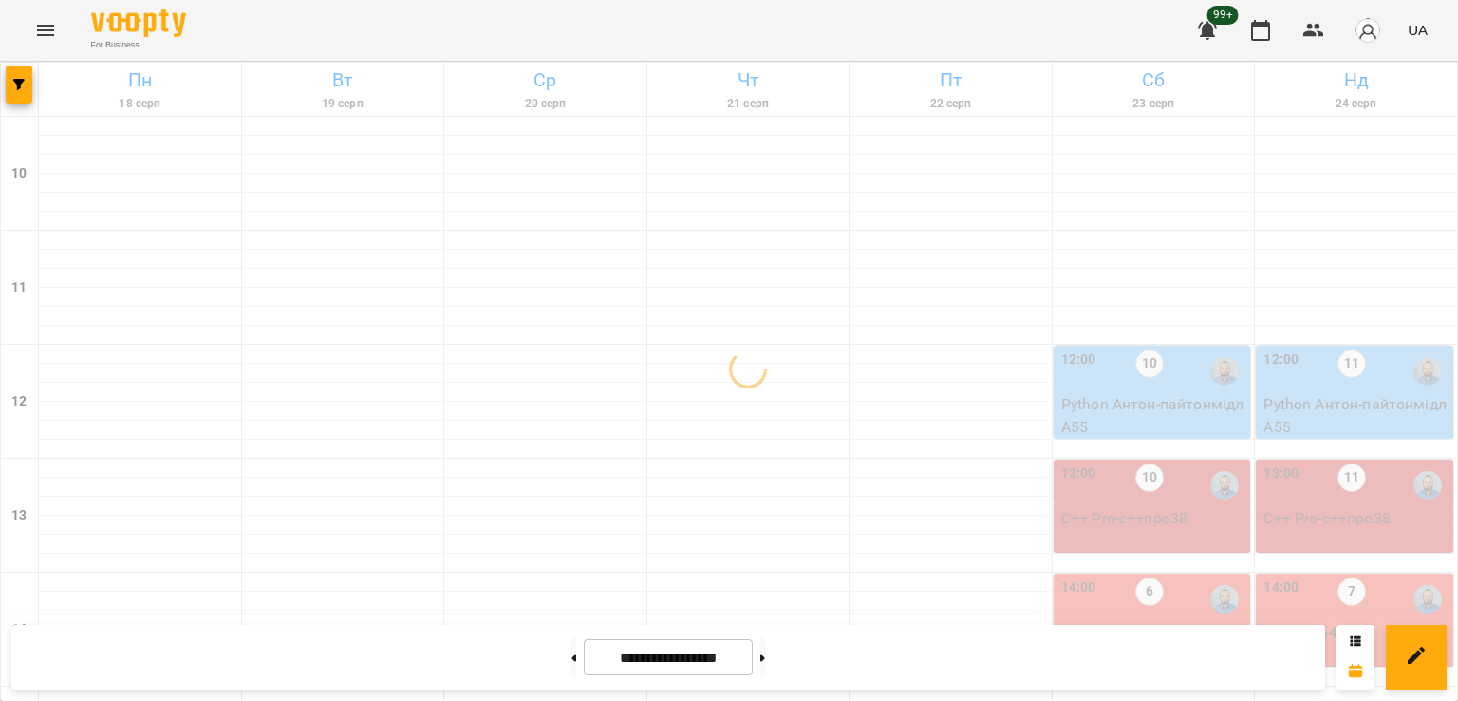
scroll to position [854, 0]
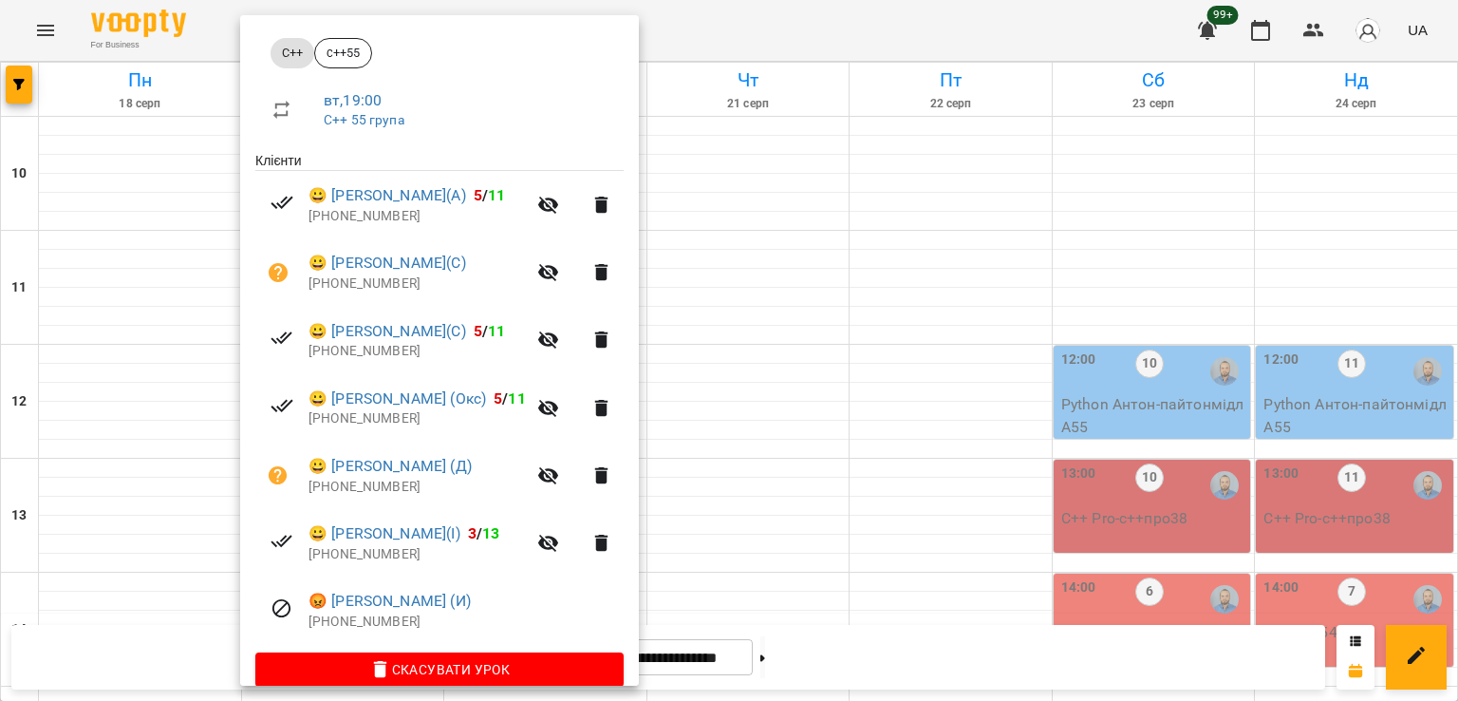
scroll to position [297, 0]
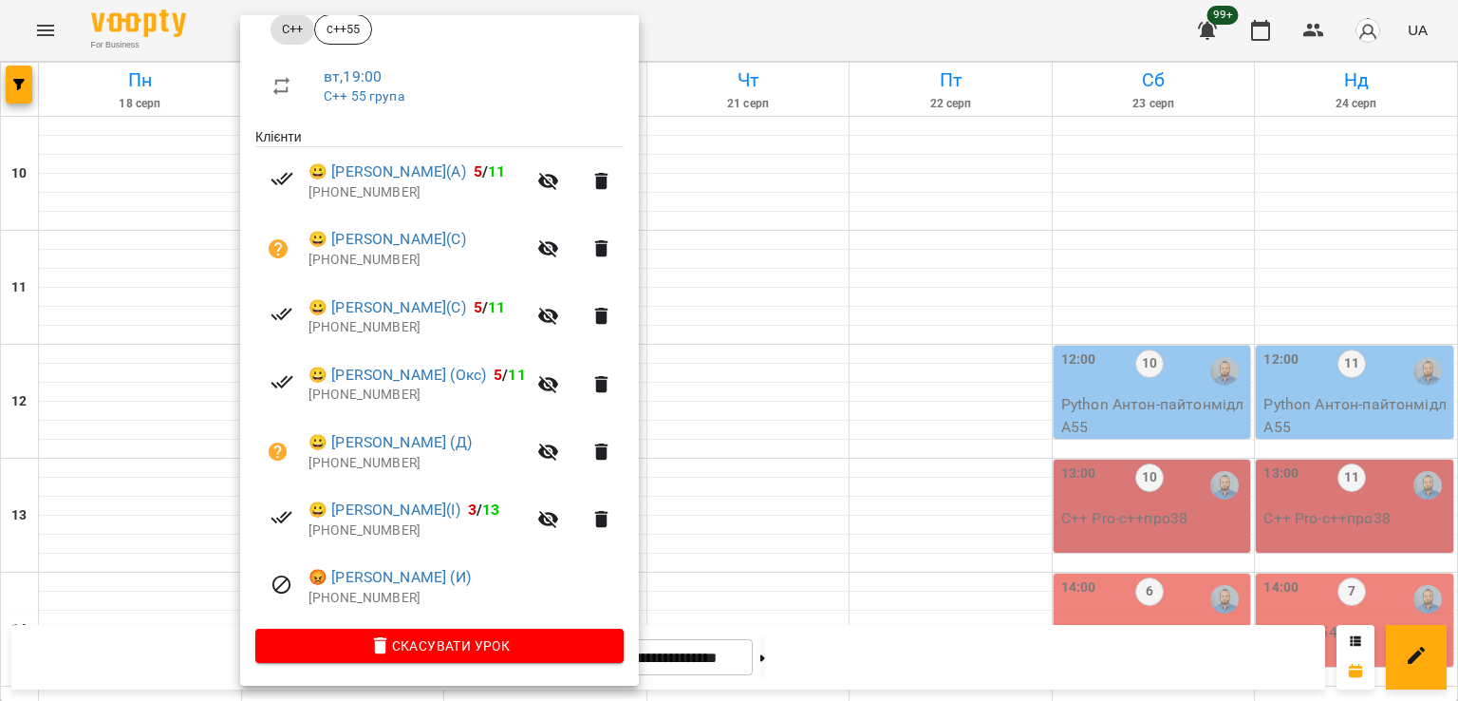
click at [891, 357] on div at bounding box center [729, 350] width 1458 height 701
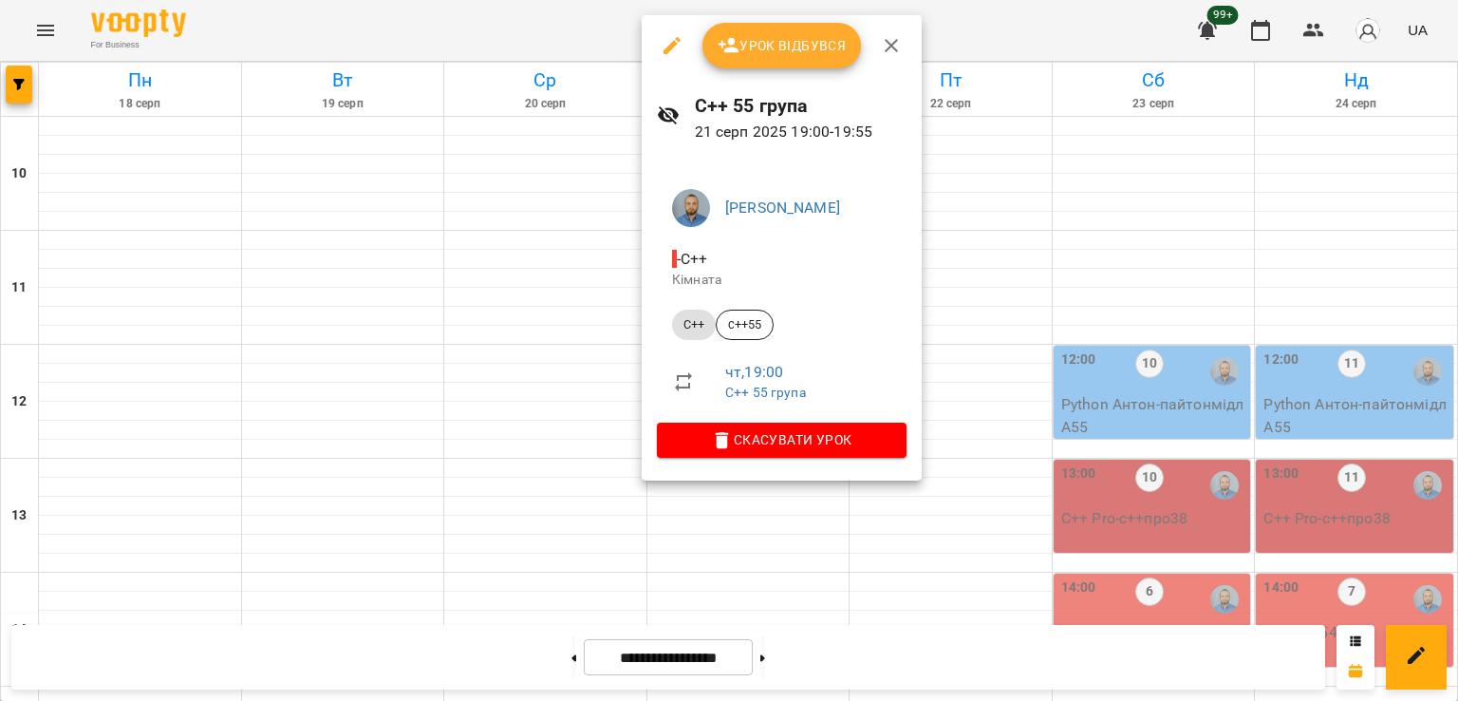
click at [478, 343] on div at bounding box center [729, 350] width 1458 height 701
